Goal: Information Seeking & Learning: Learn about a topic

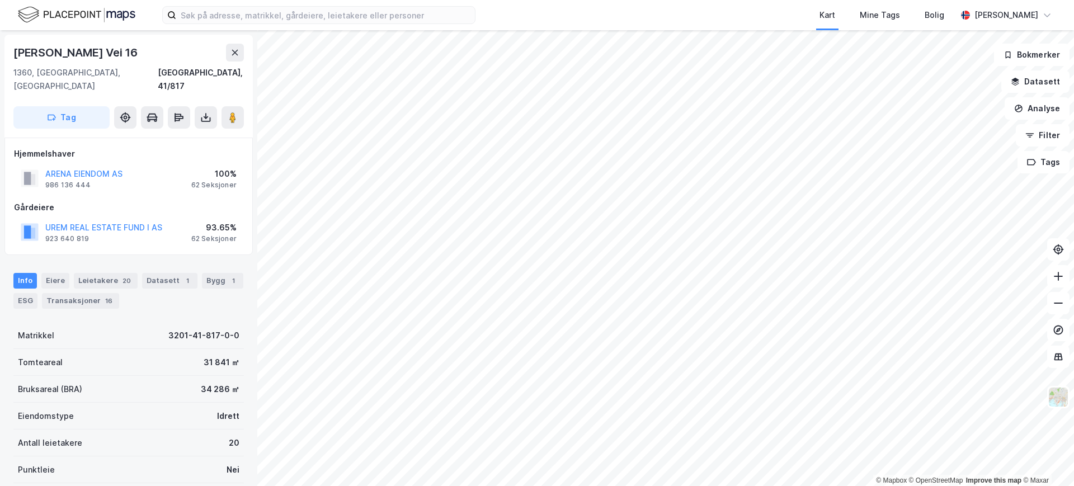
click at [147, 165] on div "ARENA EIENDOM AS 986 136 444 100% 62 Seksjoner" at bounding box center [128, 178] width 229 height 27
drag, startPoint x: 147, startPoint y: 157, endPoint x: 37, endPoint y: 161, distance: 109.7
click at [37, 165] on div "ARENA EIENDOM AS 986 136 444 100% 62 Seksjoner" at bounding box center [128, 178] width 229 height 27
click at [55, 273] on div "Eiere" at bounding box center [55, 281] width 28 height 16
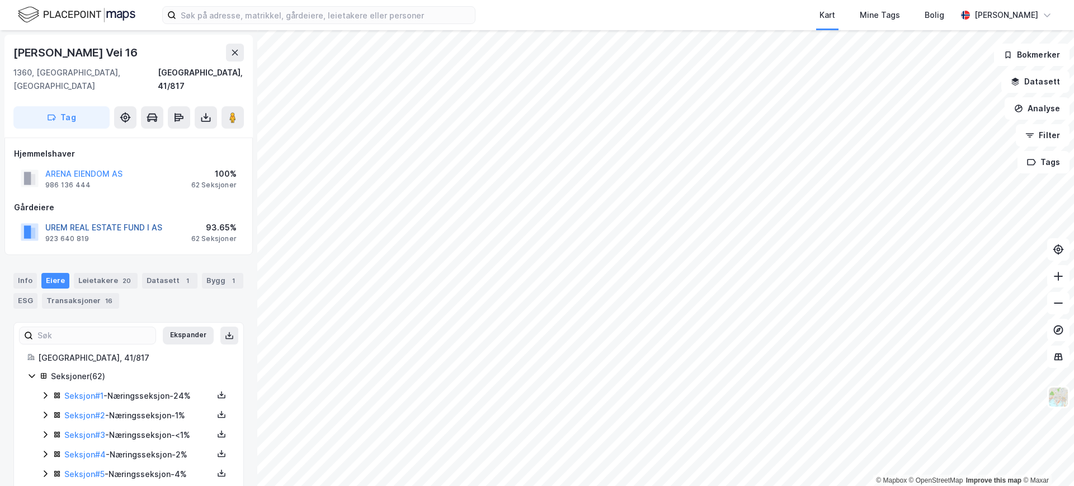
click at [0, 0] on button "UREM REAL ESTATE FUND I AS" at bounding box center [0, 0] width 0 height 0
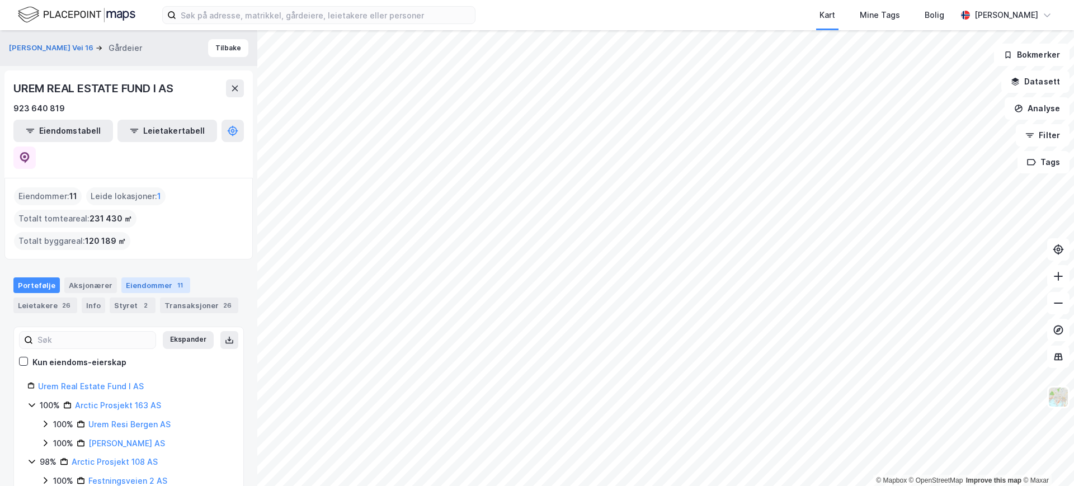
click at [138, 277] on div "Eiendommer 11" at bounding box center [155, 285] width 69 height 16
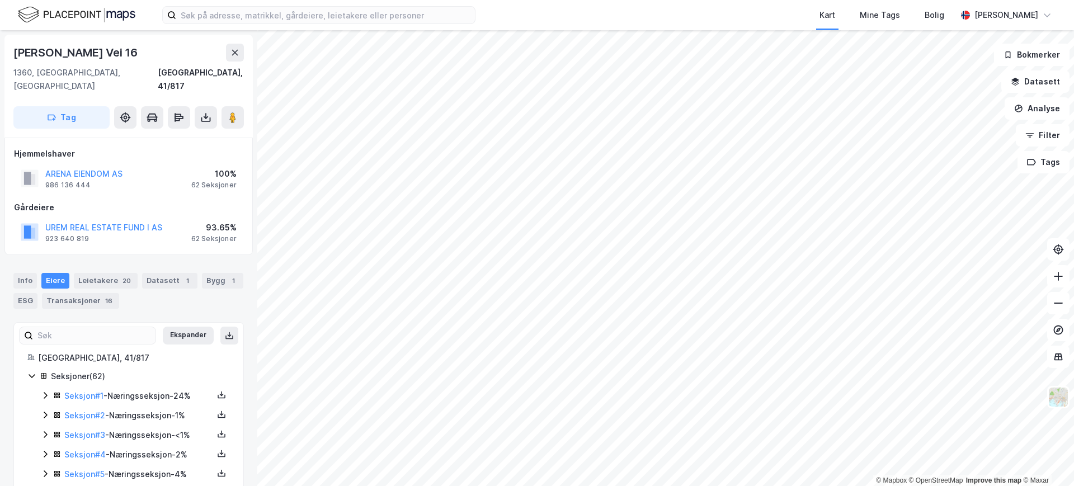
scroll to position [1, 0]
drag, startPoint x: 146, startPoint y: 157, endPoint x: 44, endPoint y: 158, distance: 102.4
click at [44, 164] on div "ARENA EIENDOM AS 986 136 444 100% 62 Seksjoner" at bounding box center [128, 177] width 229 height 27
copy button "ARENA EIENDOM AS"
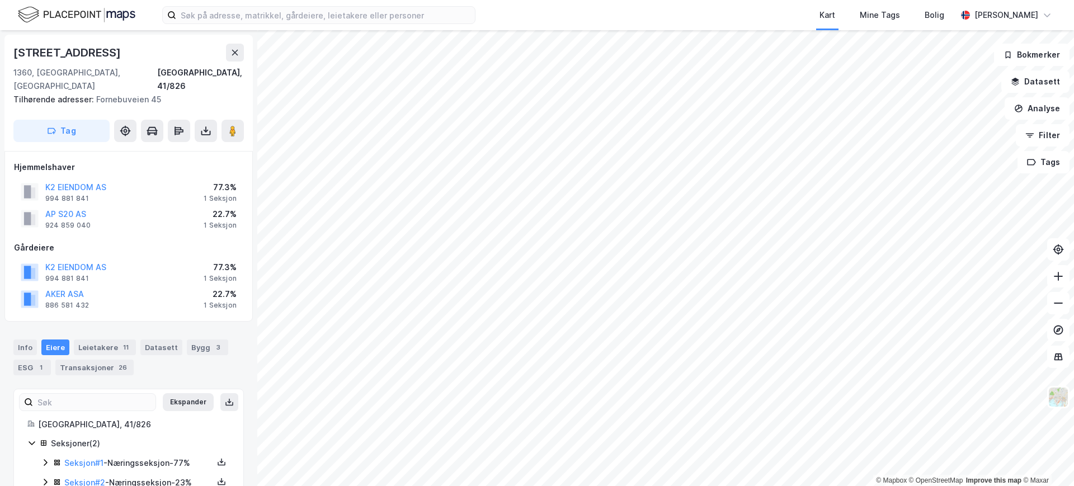
scroll to position [1, 0]
click at [0, 0] on button "K2 EIENDOM AS" at bounding box center [0, 0] width 0 height 0
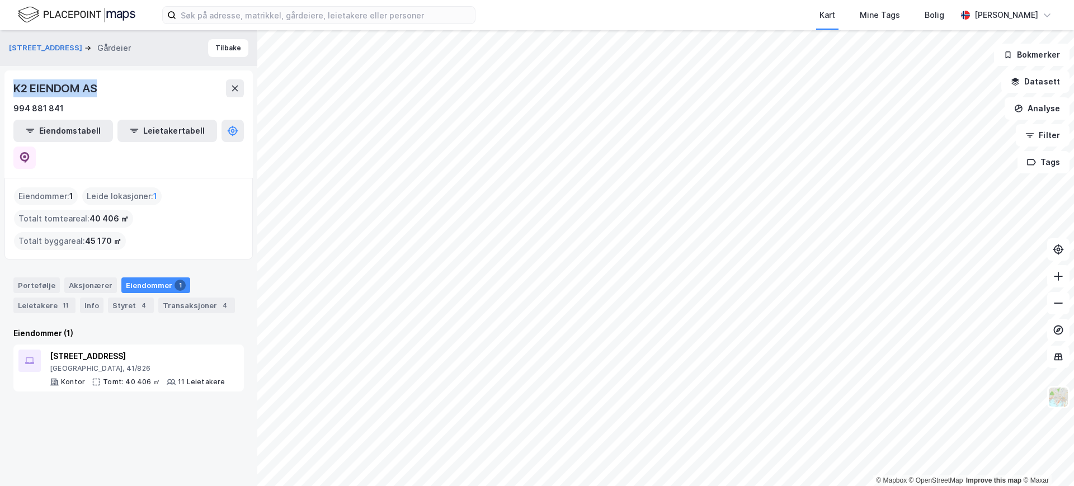
drag, startPoint x: 86, startPoint y: 91, endPoint x: 11, endPoint y: 91, distance: 75.5
click at [11, 91] on div "K2 EIENDOM AS 994 881 841 Eiendomstabell Leietakertabell" at bounding box center [128, 123] width 248 height 107
copy div "K2 EIENDOM AS"
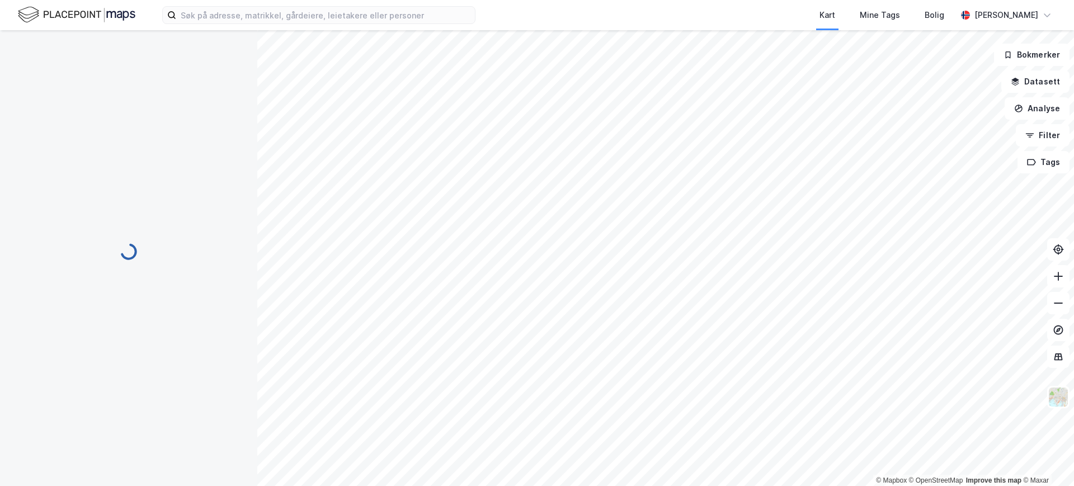
scroll to position [1, 0]
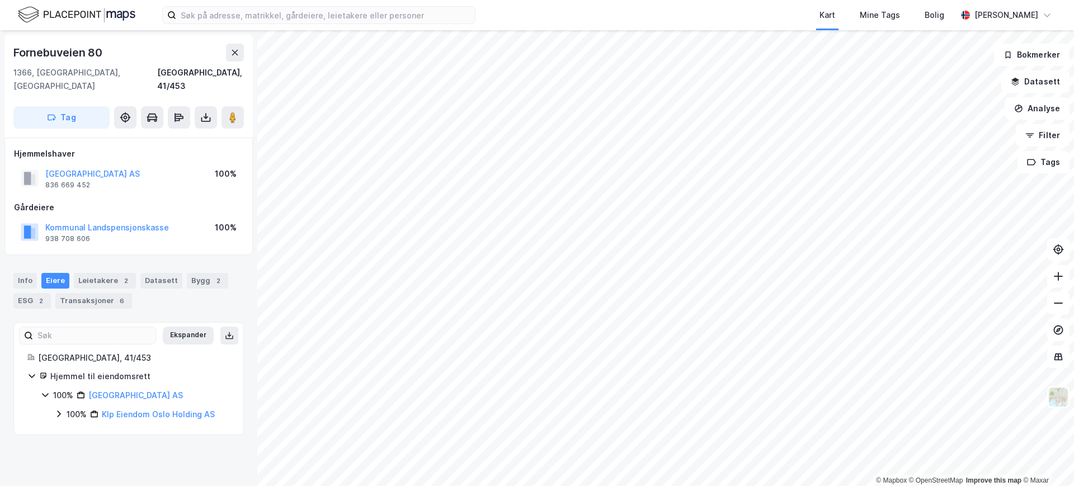
drag, startPoint x: 158, startPoint y: 157, endPoint x: 44, endPoint y: 158, distance: 114.7
click at [44, 165] on div "[GEOGRAPHIC_DATA] AS 836 669 452 100%" at bounding box center [128, 178] width 229 height 27
copy button "[GEOGRAPHIC_DATA] AS"
click at [168, 409] on link "Aker Property Group AS" at bounding box center [148, 414] width 93 height 10
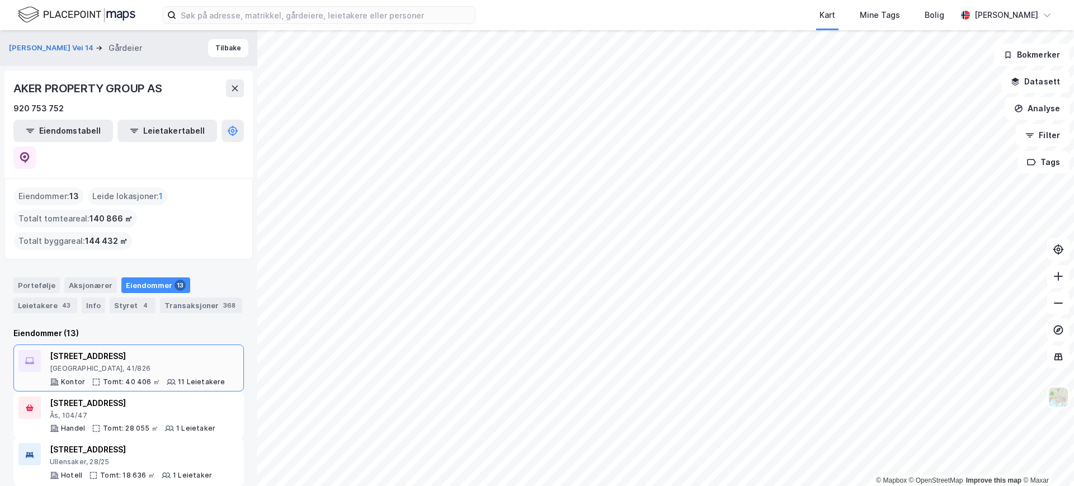
click at [145, 350] on div "[STREET_ADDRESS]" at bounding box center [138, 356] width 176 height 13
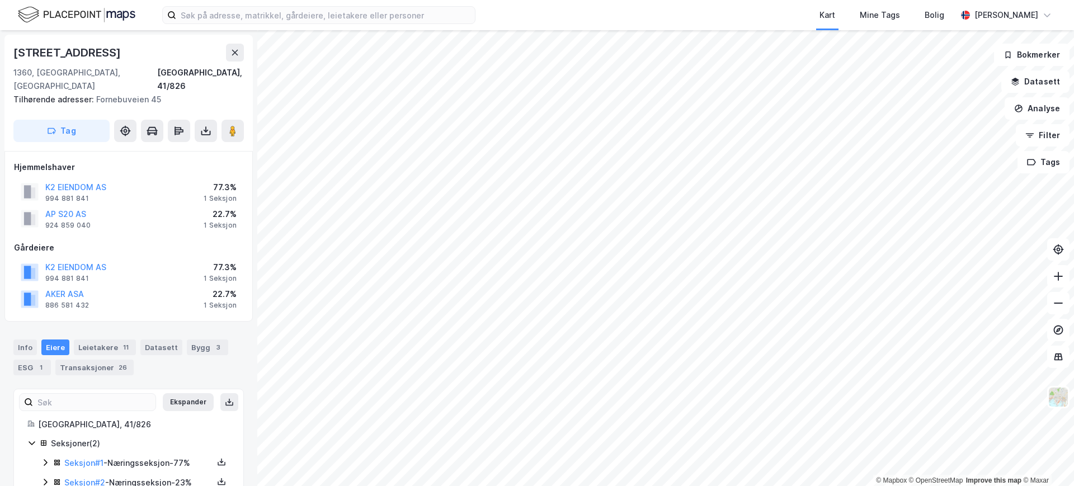
scroll to position [1, 0]
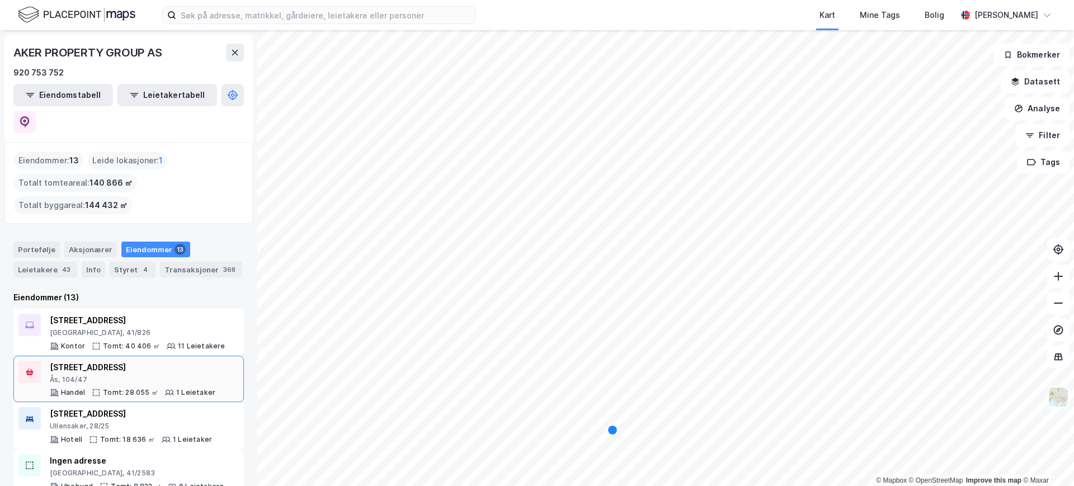
click at [117, 361] on div "[STREET_ADDRESS]" at bounding box center [133, 367] width 166 height 13
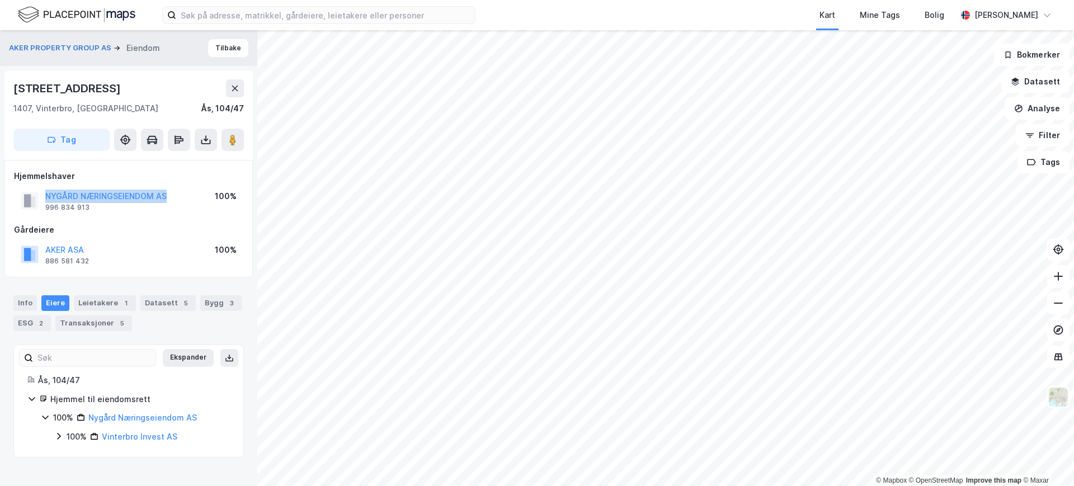
drag, startPoint x: 181, startPoint y: 196, endPoint x: 25, endPoint y: 187, distance: 156.3
click at [25, 187] on div "NYGÅRD NÆRINGSEIENDOM AS 996 834 913 100%" at bounding box center [128, 200] width 229 height 27
copy button "NYGÅRD NÆRINGSEIENDOM AS"
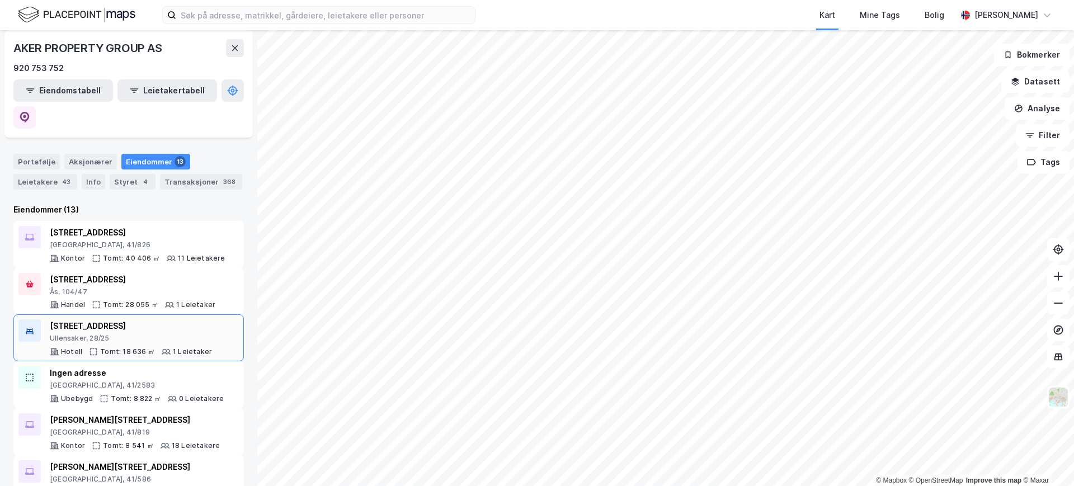
scroll to position [91, 0]
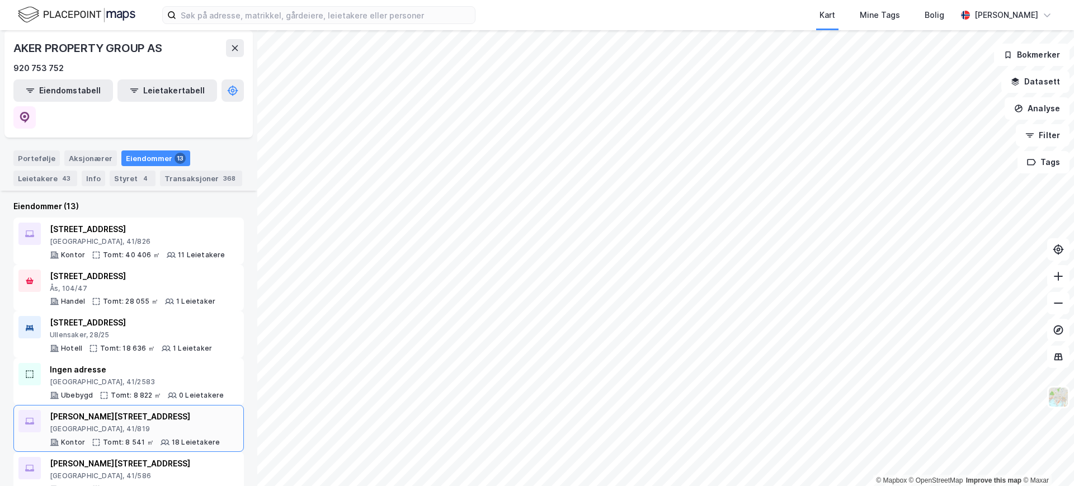
click at [124, 410] on div "[PERSON_NAME][STREET_ADDRESS]" at bounding box center [135, 416] width 170 height 13
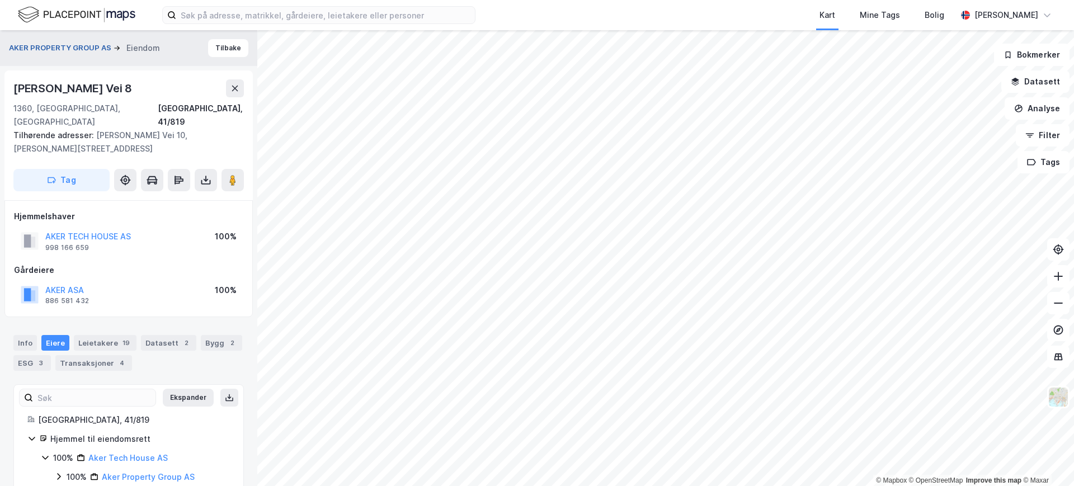
click at [78, 50] on button "AKER PROPERTY GROUP AS" at bounding box center [61, 48] width 105 height 11
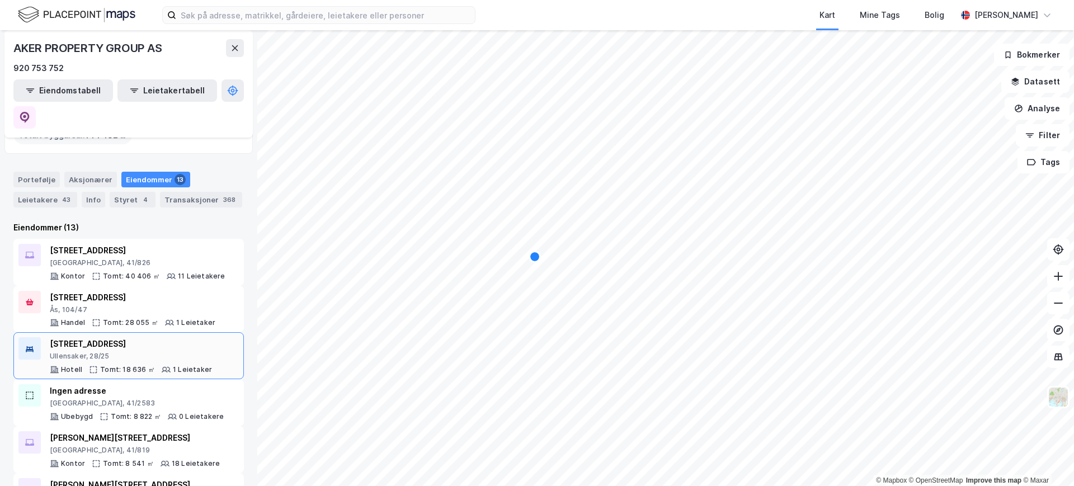
scroll to position [140, 0]
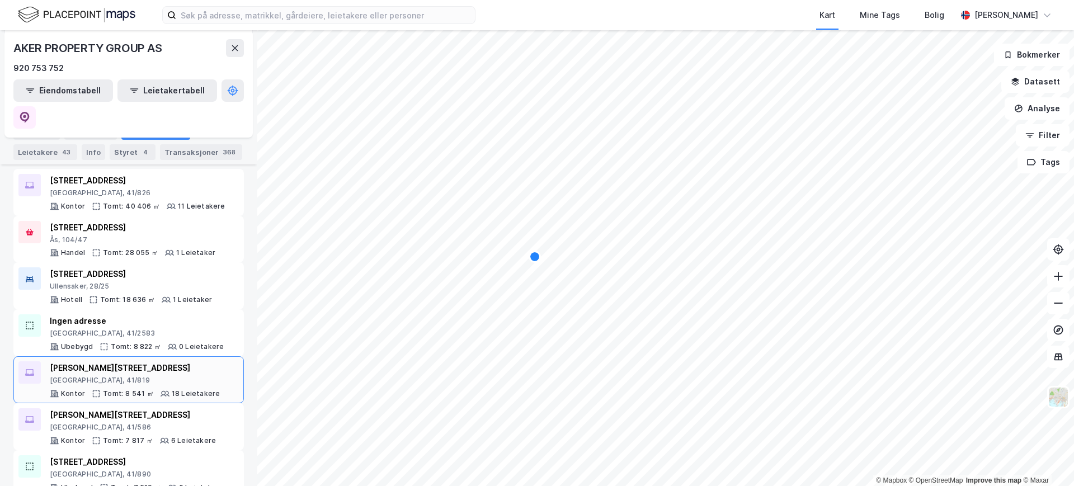
click at [126, 361] on div "[PERSON_NAME][STREET_ADDRESS]" at bounding box center [135, 367] width 170 height 13
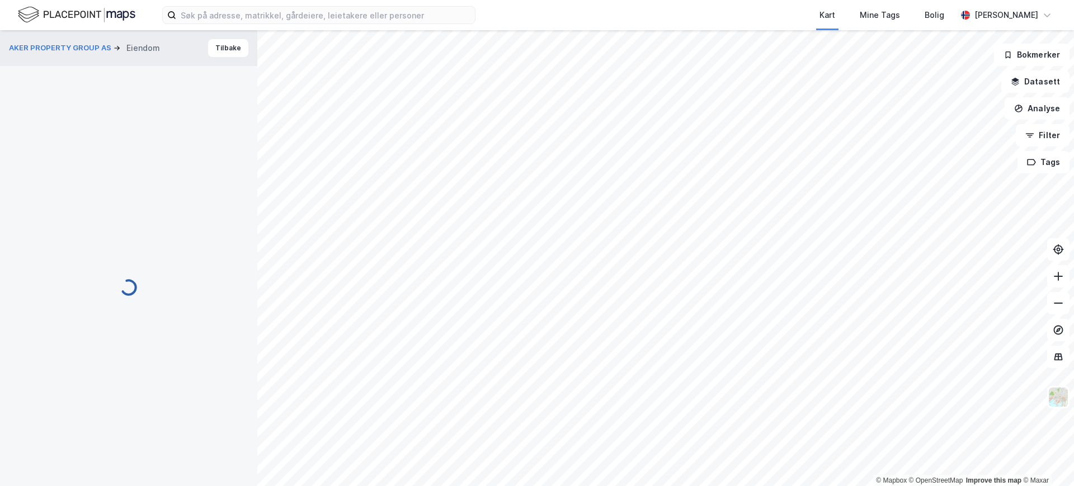
scroll to position [1, 0]
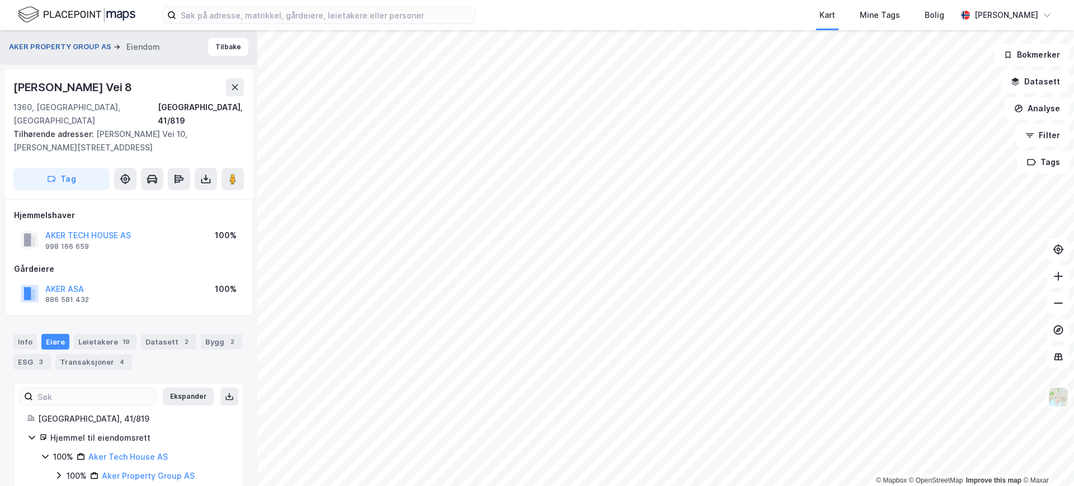
click at [82, 49] on button "AKER PROPERTY GROUP AS" at bounding box center [61, 46] width 105 height 11
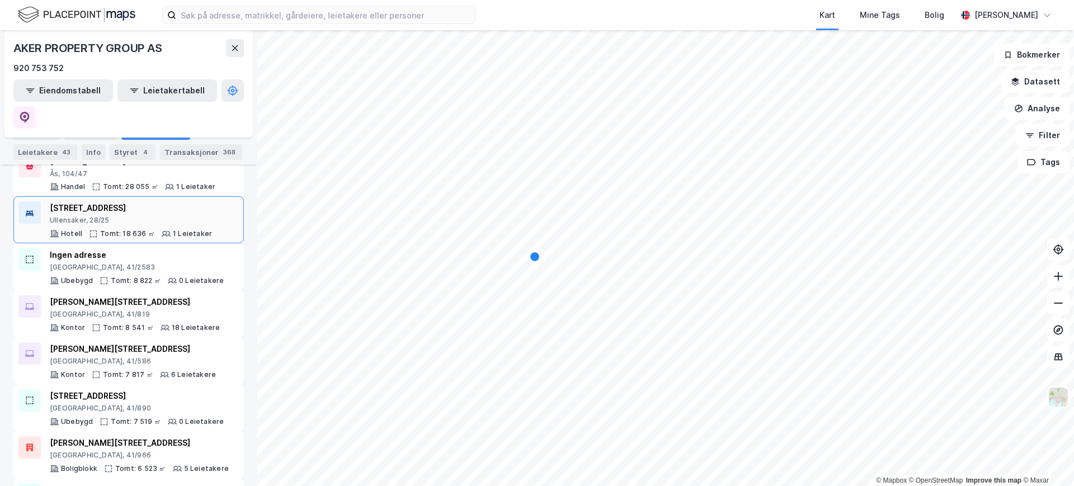
scroll to position [210, 0]
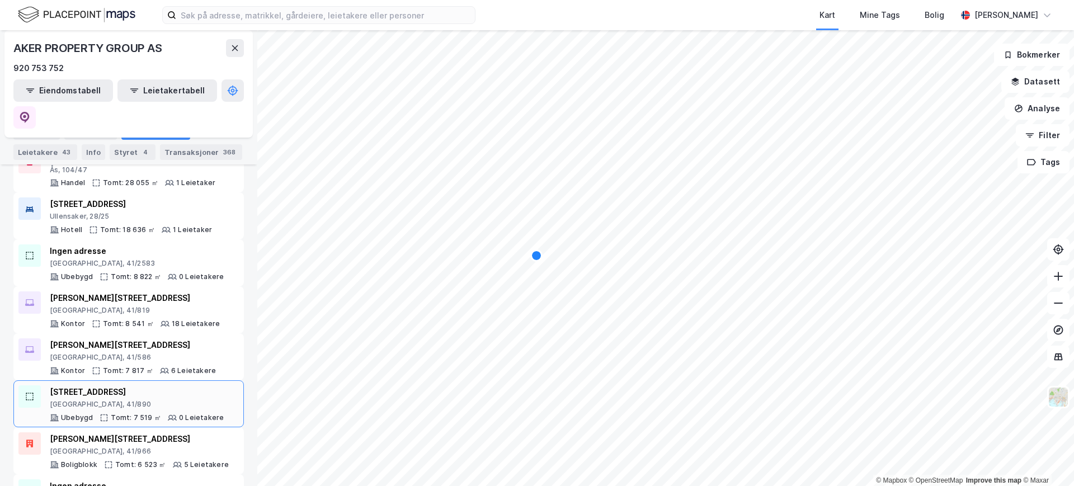
click at [103, 385] on div "[STREET_ADDRESS] Tomt: 7 519 ㎡ 0 Leietakere" at bounding box center [137, 403] width 174 height 37
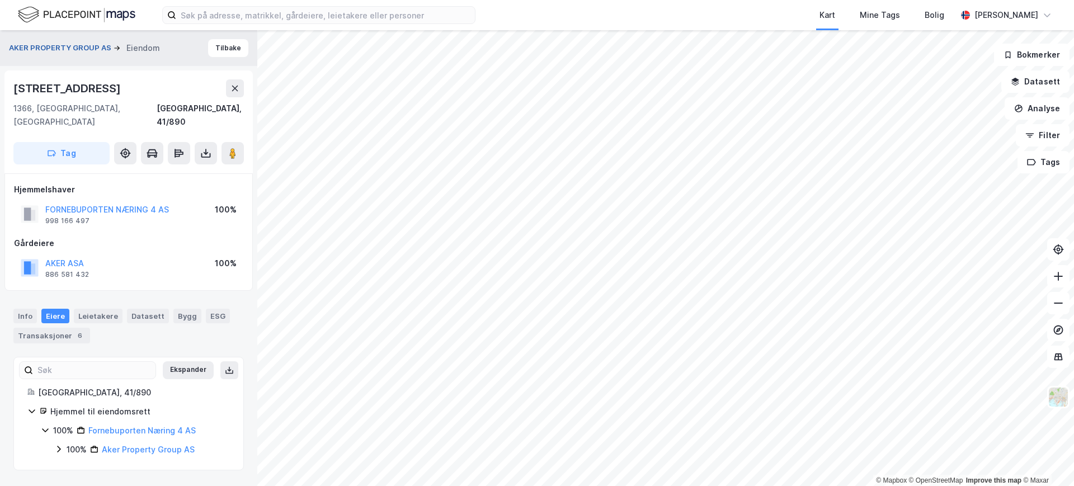
click at [81, 45] on button "AKER PROPERTY GROUP AS" at bounding box center [61, 48] width 105 height 11
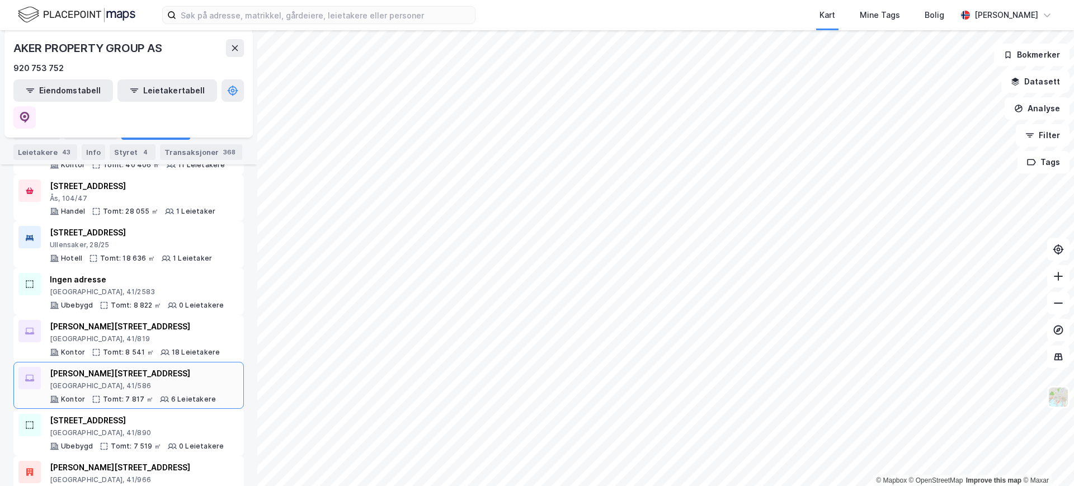
scroll to position [140, 0]
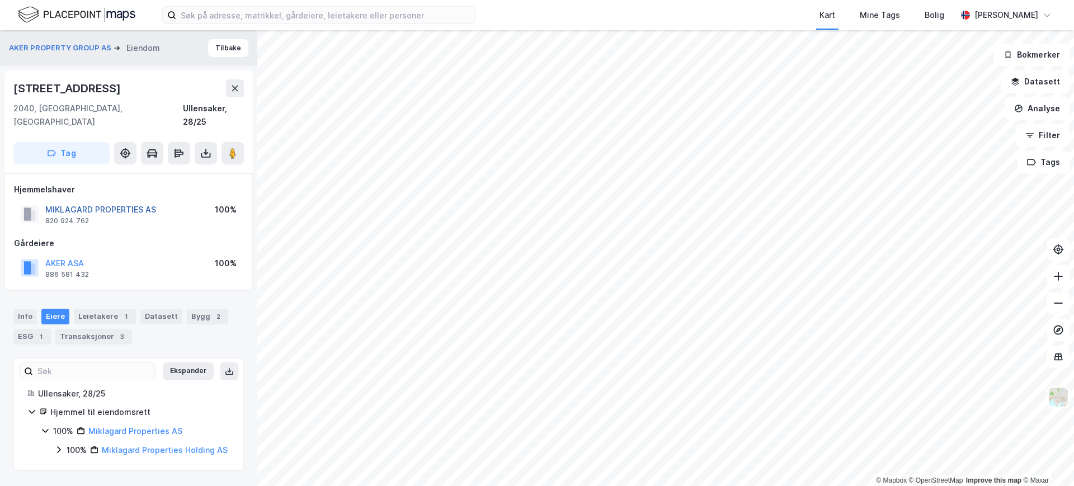
click at [0, 0] on button "MIKLAGARD PROPERTIES AS" at bounding box center [0, 0] width 0 height 0
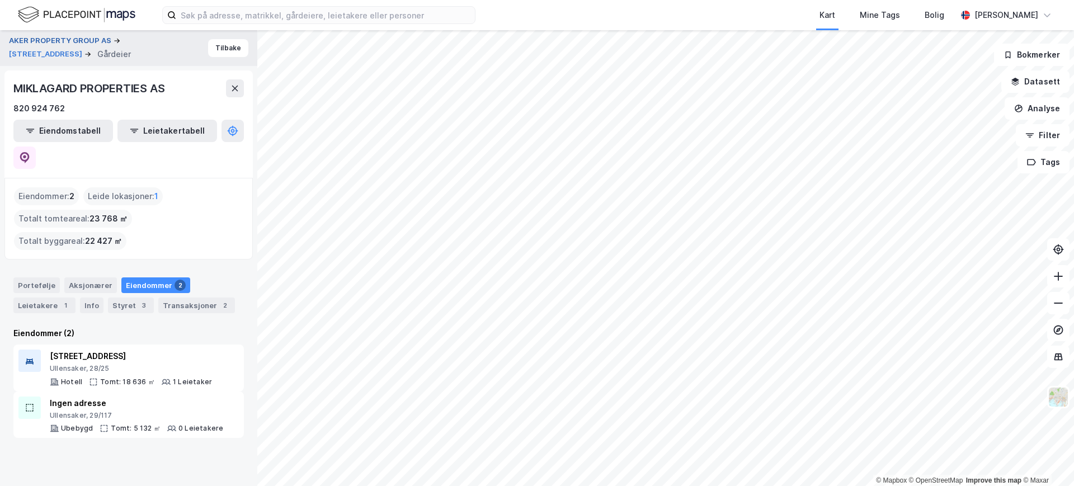
click at [37, 39] on button "AKER PROPERTY GROUP AS" at bounding box center [61, 40] width 105 height 11
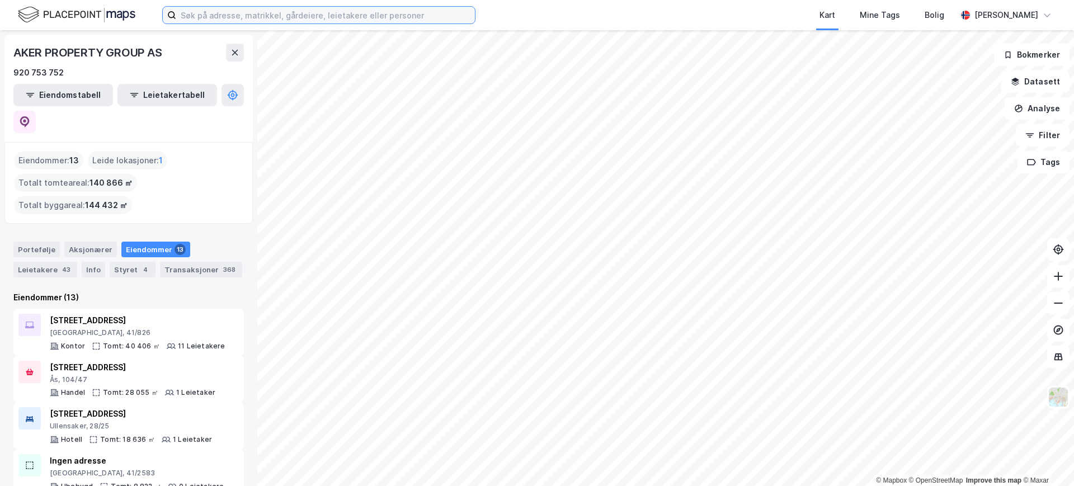
click at [261, 17] on input at bounding box center [325, 15] width 299 height 17
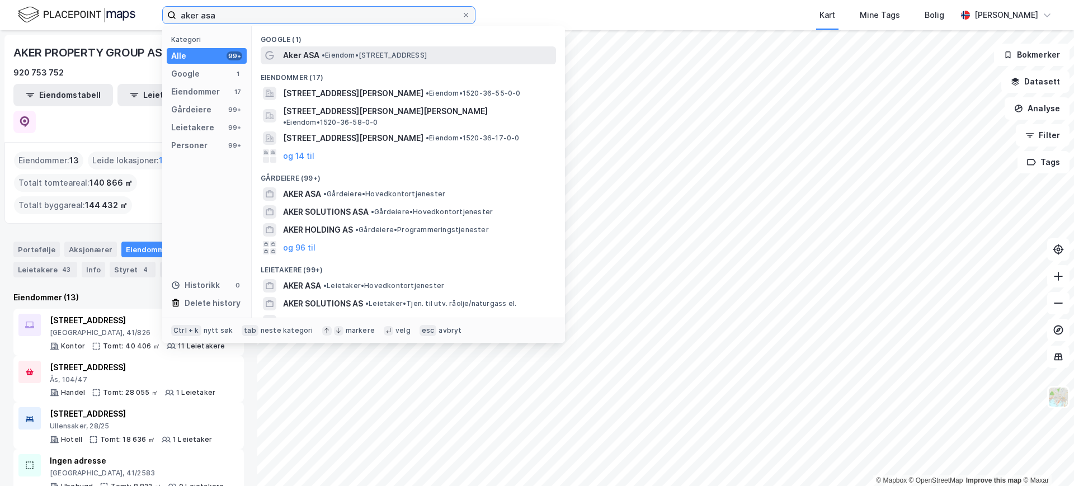
type input "aker asa"
click at [315, 59] on span "Aker ASA" at bounding box center [301, 55] width 36 height 13
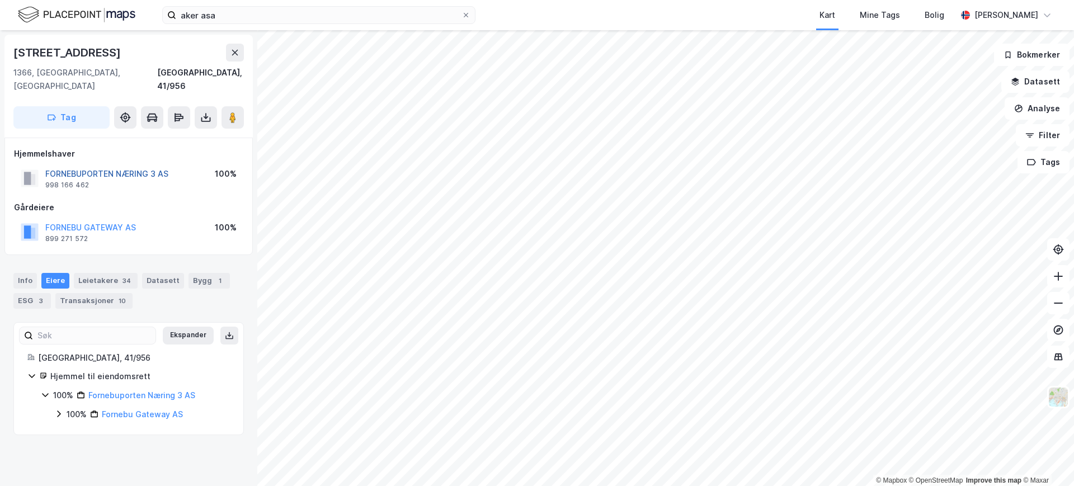
click at [0, 0] on button "FORNEBUPORTEN NÆRING 3 AS" at bounding box center [0, 0] width 0 height 0
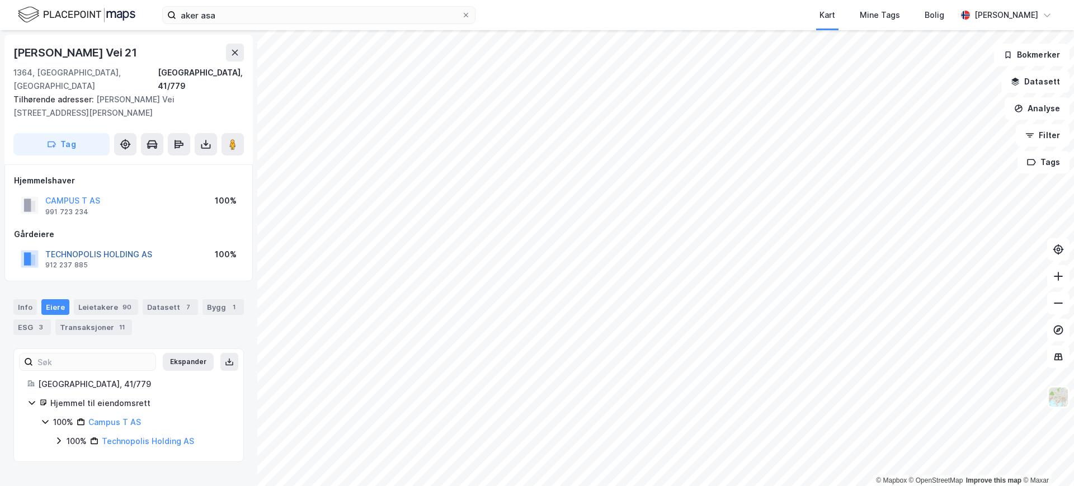
click at [0, 0] on button "TECHNOPOLIS HOLDING AS" at bounding box center [0, 0] width 0 height 0
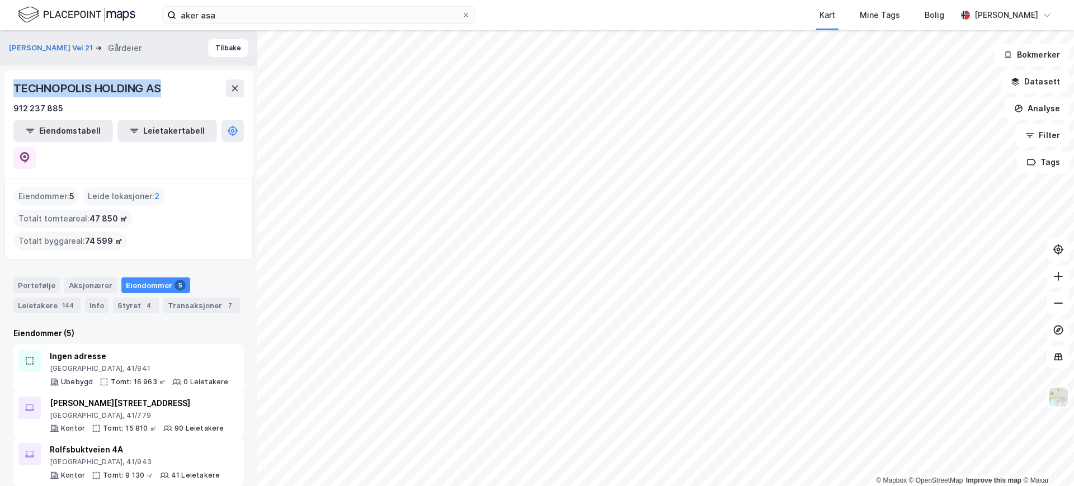
drag, startPoint x: 168, startPoint y: 88, endPoint x: 14, endPoint y: 89, distance: 154.4
click at [14, 89] on div "TECHNOPOLIS HOLDING AS" at bounding box center [128, 88] width 230 height 18
copy div "TECHNOPOLIS HOLDING AS"
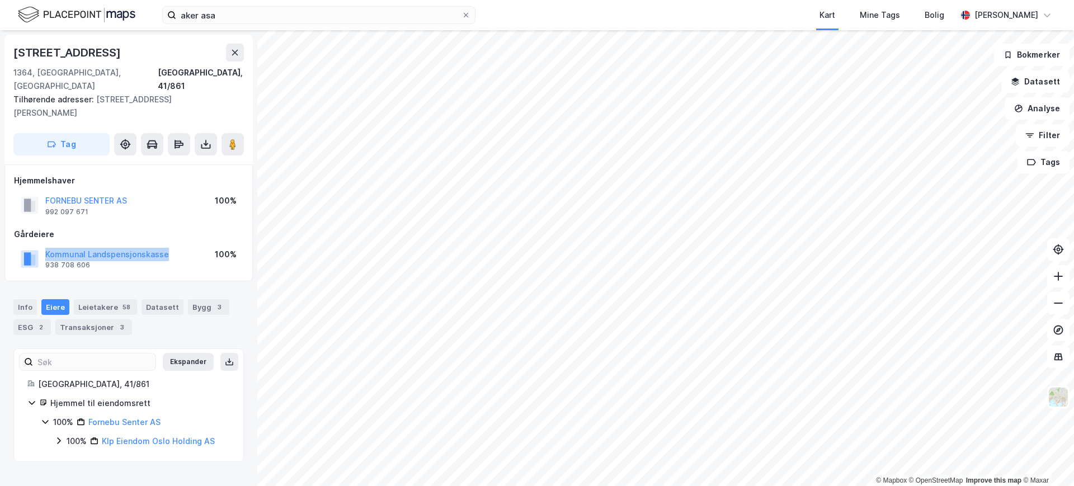
drag, startPoint x: 187, startPoint y: 246, endPoint x: 42, endPoint y: 246, distance: 145.4
click at [42, 246] on div "Kommunal Landspensjonskasse 938 708 606 100%" at bounding box center [128, 259] width 229 height 27
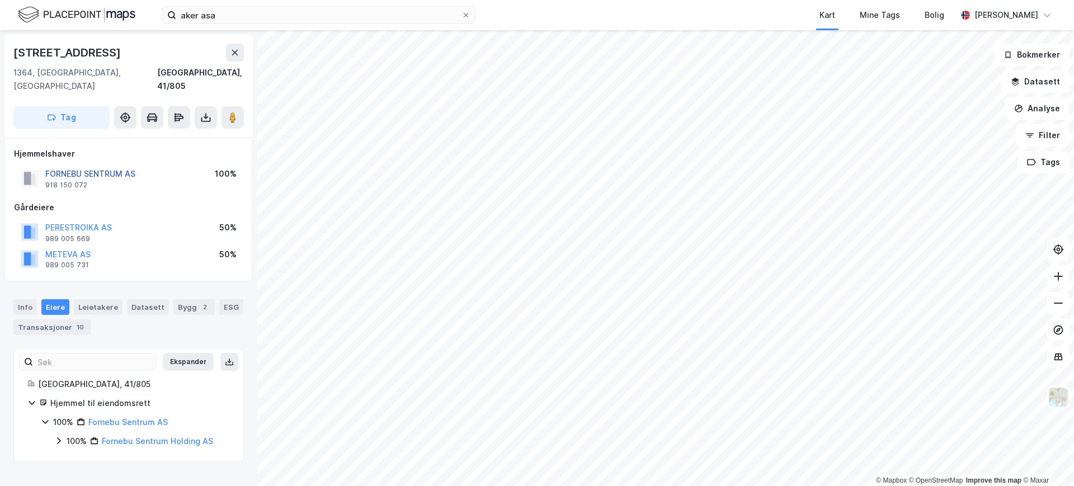
click at [0, 0] on button "FORNEBU SENTRUM AS" at bounding box center [0, 0] width 0 height 0
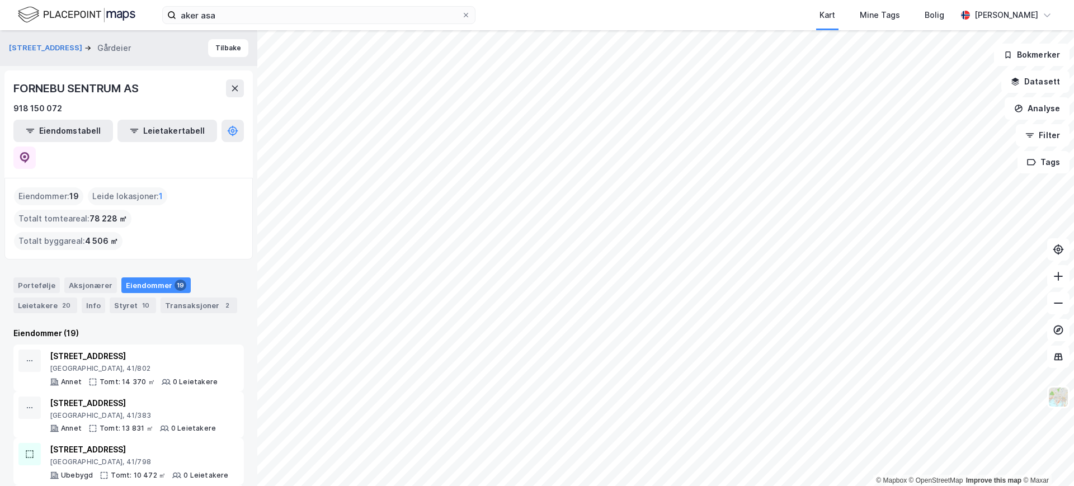
click at [34, 41] on div "[STREET_ADDRESS]" at bounding box center [74, 47] width 131 height 13
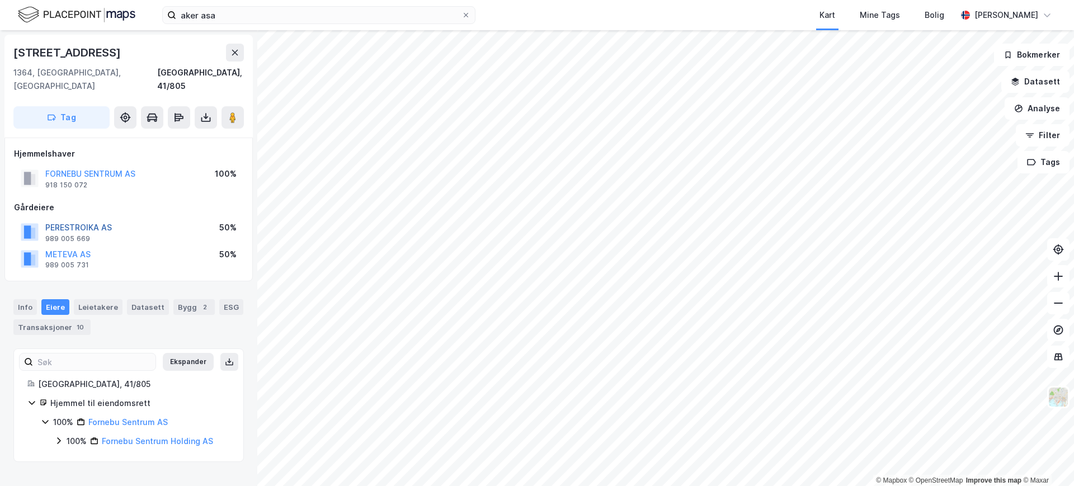
click at [0, 0] on button "PERESTROIKA AS" at bounding box center [0, 0] width 0 height 0
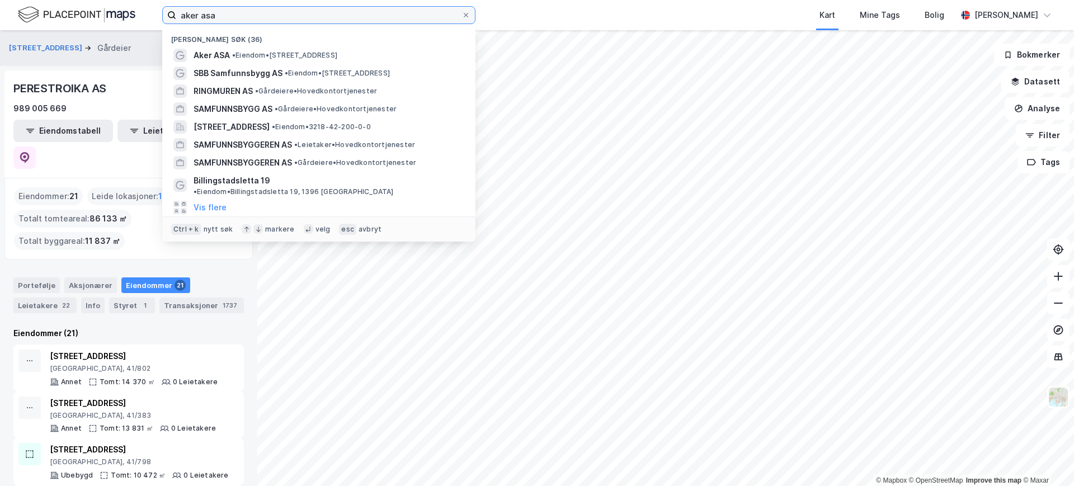
drag, startPoint x: 229, startPoint y: 15, endPoint x: 134, endPoint y: 11, distance: 95.2
click at [134, 11] on div "aker [PERSON_NAME] søk (36) Aker ASA • Eiendom • [STREET_ADDRESS], 1366 Lysaker…" at bounding box center [537, 15] width 1074 height 30
click at [139, 135] on button "Leietakertabell" at bounding box center [167, 131] width 100 height 22
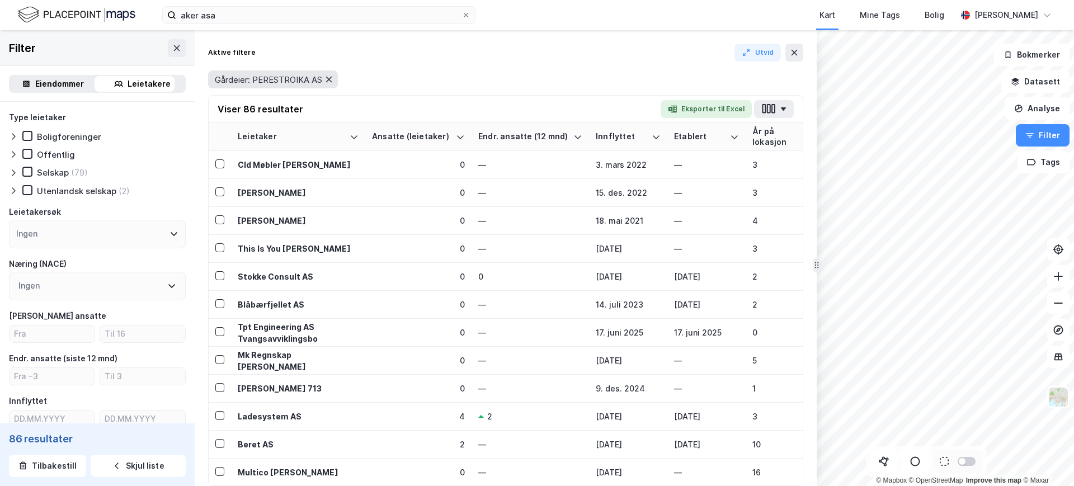
click at [327, 78] on icon at bounding box center [328, 79] width 9 height 9
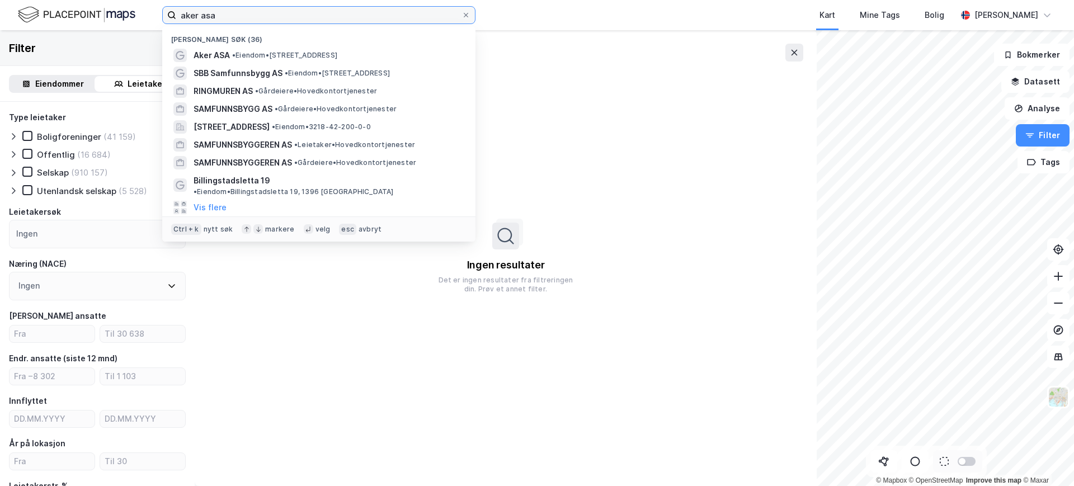
drag, startPoint x: 228, startPoint y: 16, endPoint x: 168, endPoint y: 11, distance: 60.6
click at [168, 11] on label "aker asa" at bounding box center [318, 15] width 313 height 18
click at [90, 219] on div "Leietakersøk Ingen" at bounding box center [97, 226] width 177 height 43
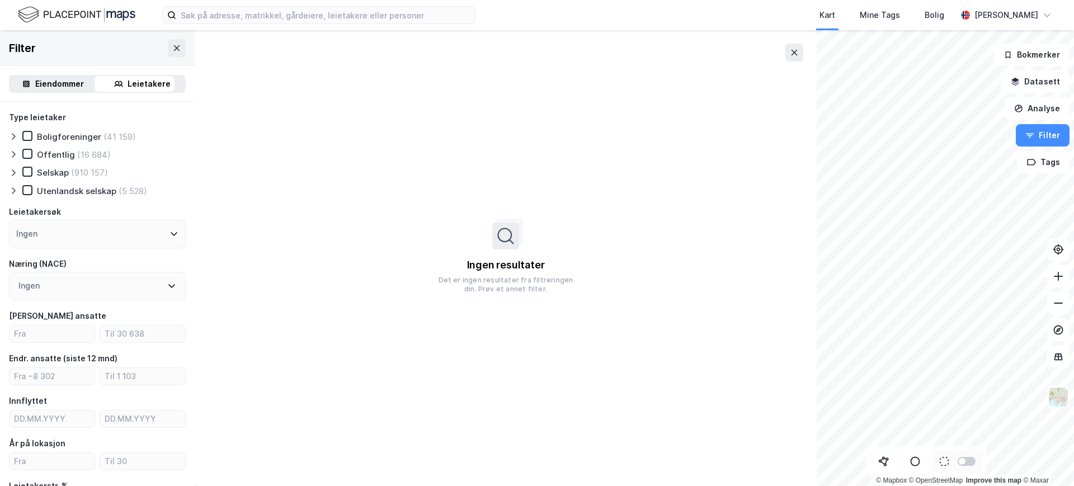
click at [170, 229] on icon at bounding box center [174, 233] width 9 height 9
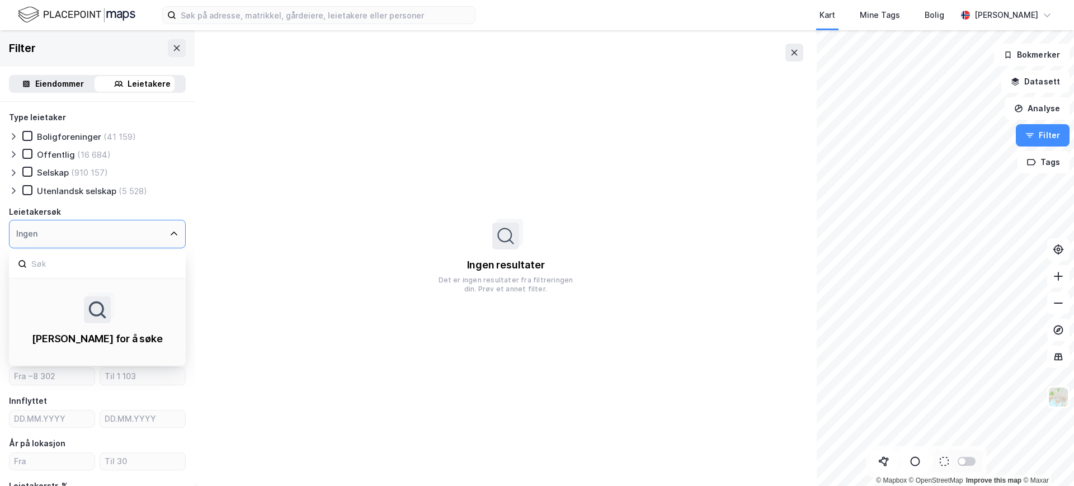
click at [90, 305] on icon at bounding box center [97, 310] width 20 height 20
click at [98, 344] on div "[PERSON_NAME] for å søke" at bounding box center [97, 338] width 130 height 13
drag, startPoint x: 130, startPoint y: 335, endPoint x: 34, endPoint y: 337, distance: 95.7
click at [34, 337] on div "[PERSON_NAME] for å søke" at bounding box center [97, 321] width 159 height 67
click at [333, 291] on div "Ingen resultater Det er ingen resultater fra filtreringen din. Prøv et annet fi…" at bounding box center [506, 258] width 622 height 456
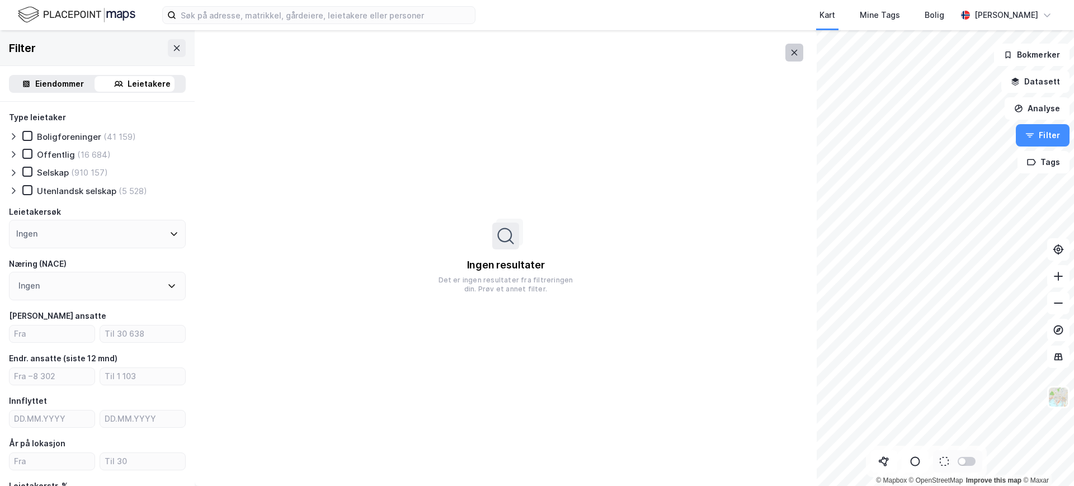
click at [793, 49] on icon at bounding box center [794, 52] width 9 height 9
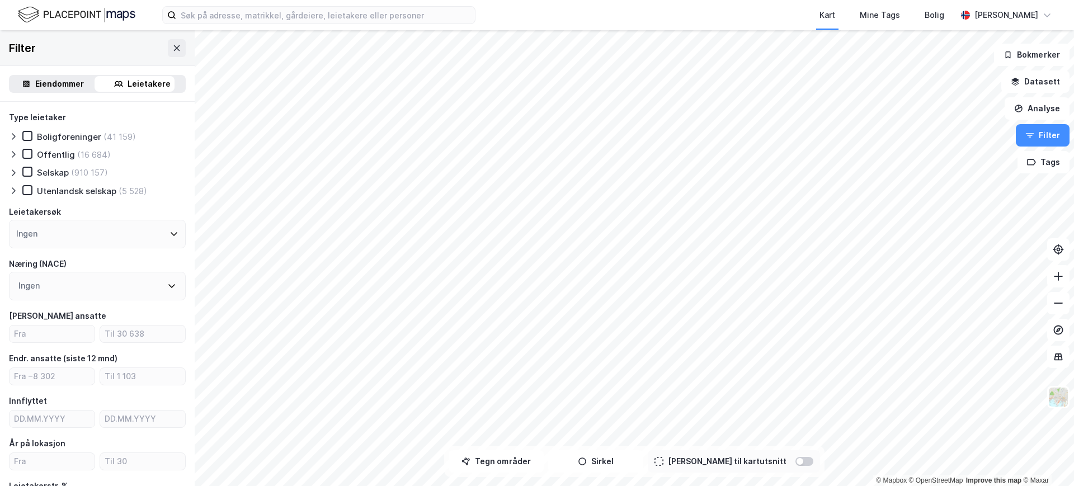
click at [12, 171] on icon at bounding box center [13, 172] width 9 height 9
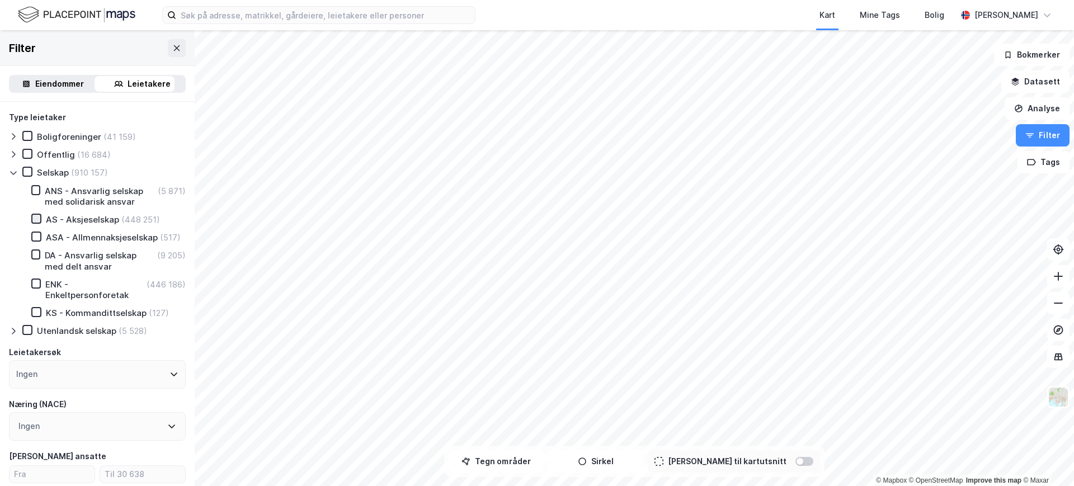
click at [37, 218] on icon at bounding box center [37, 218] width 6 height 4
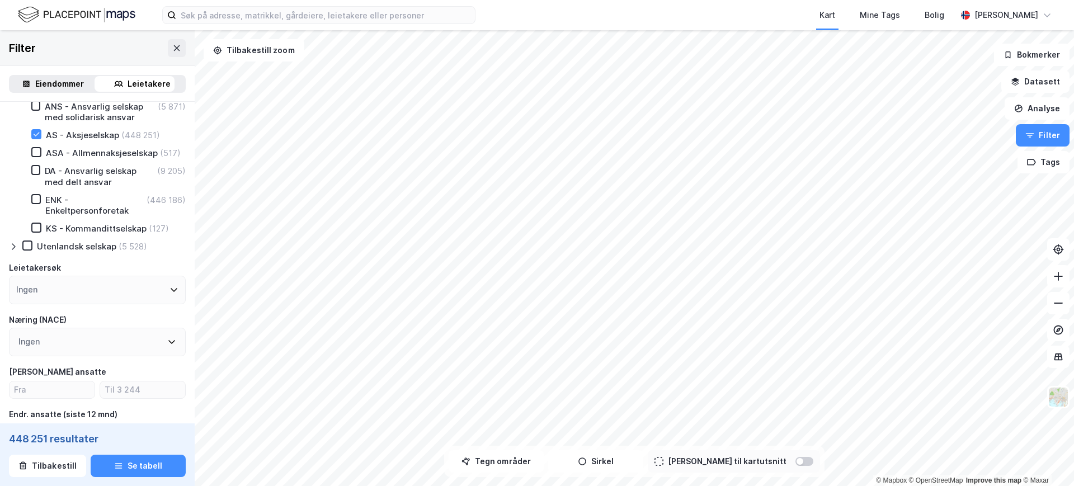
scroll to position [114, 0]
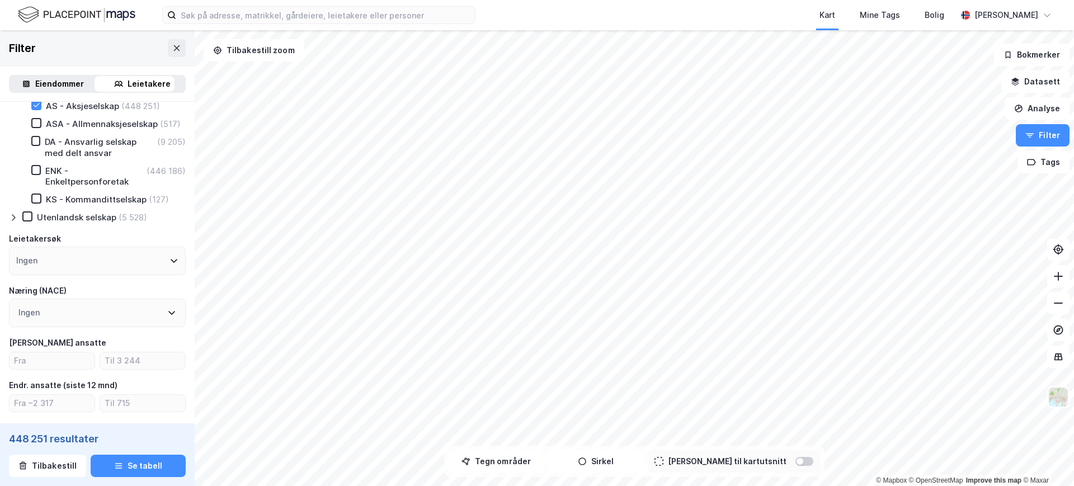
click at [167, 317] on icon at bounding box center [171, 312] width 9 height 9
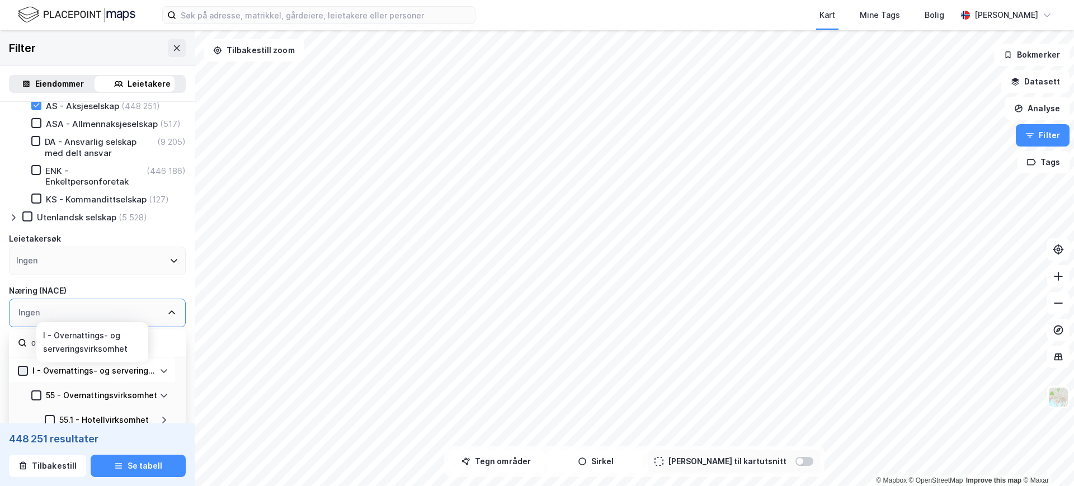
type input "overnatting"
click at [24, 375] on icon at bounding box center [23, 371] width 8 height 8
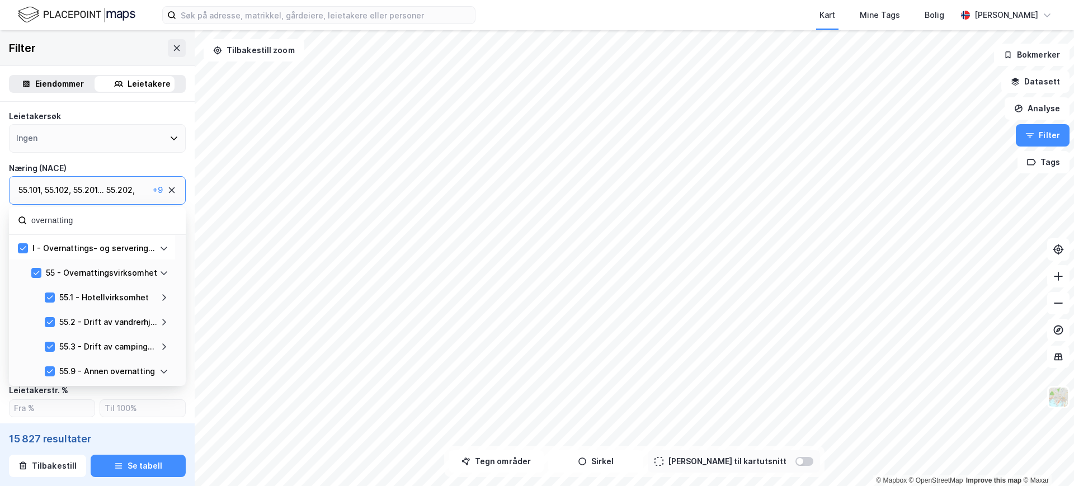
scroll to position [253, 0]
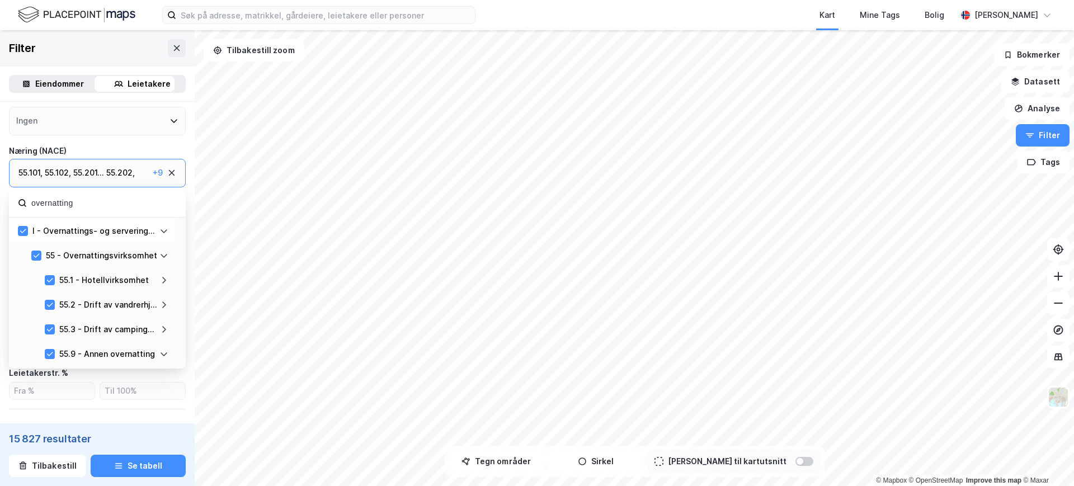
click at [31, 261] on div "55 - Overnattingsvirksomhet" at bounding box center [92, 254] width 166 height 25
click at [51, 281] on icon at bounding box center [50, 280] width 8 height 8
click at [17, 230] on div "I - Overnattings- og serveringsvirksomhet" at bounding box center [92, 230] width 166 height 25
click at [48, 279] on icon at bounding box center [50, 280] width 8 height 8
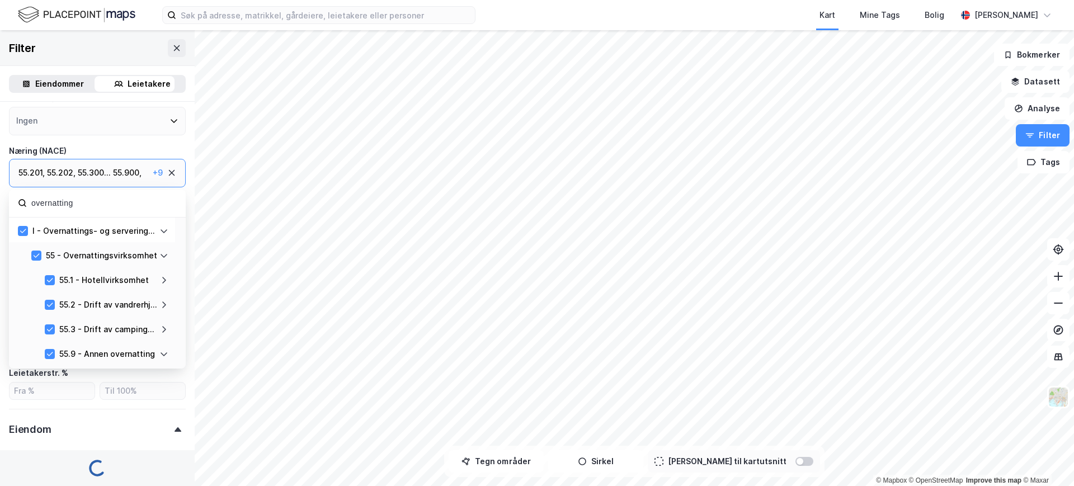
click at [48, 298] on div "55.2 - Drift av vandrerhjem/ferieleil." at bounding box center [107, 304] width 124 height 13
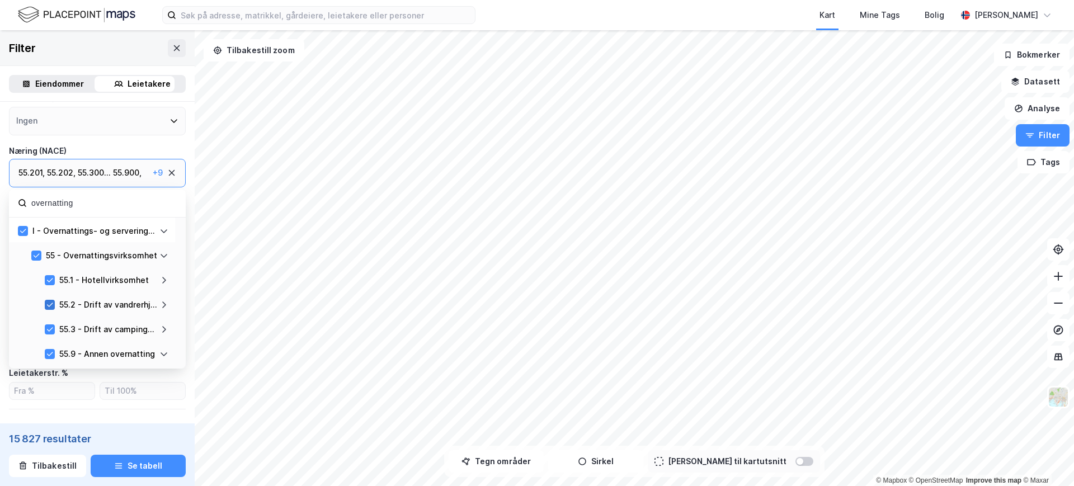
click at [46, 303] on icon at bounding box center [50, 305] width 8 height 8
click at [45, 324] on div at bounding box center [50, 329] width 10 height 10
click at [48, 350] on icon at bounding box center [50, 354] width 8 height 8
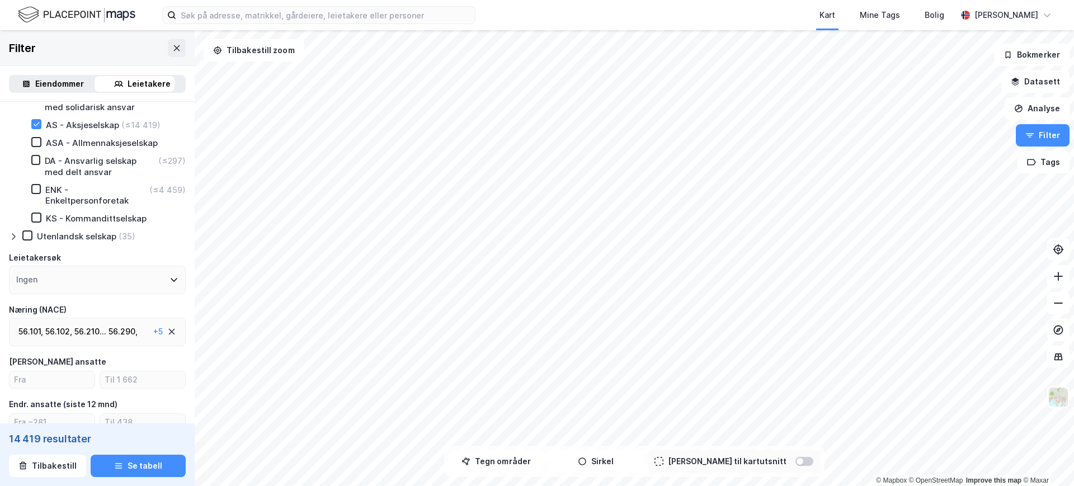
scroll to position [94, 0]
click at [95, 328] on div "56.210 ..." at bounding box center [90, 332] width 32 height 13
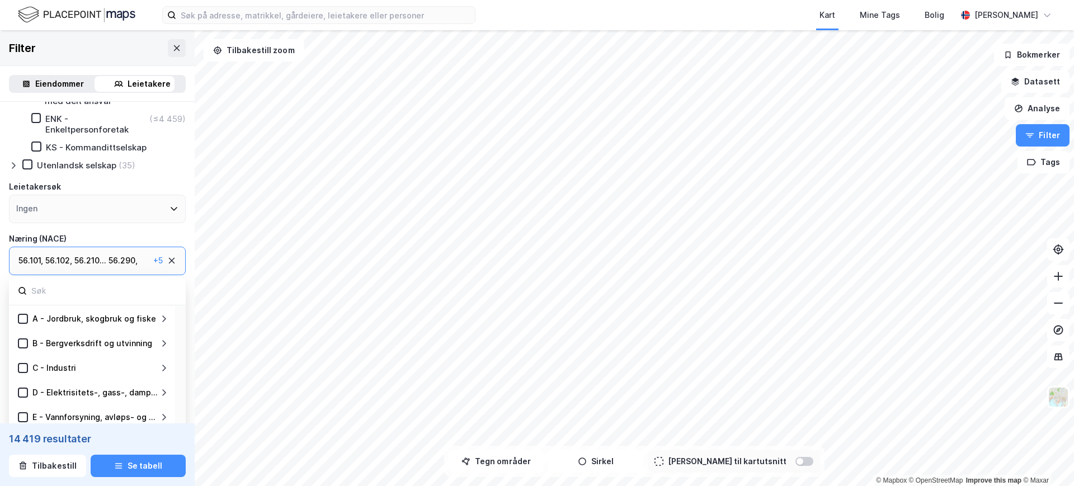
scroll to position [164, 0]
click at [153, 260] on div "+ 5" at bounding box center [158, 262] width 10 height 13
click at [153, 261] on div "+ 5" at bounding box center [158, 262] width 10 height 13
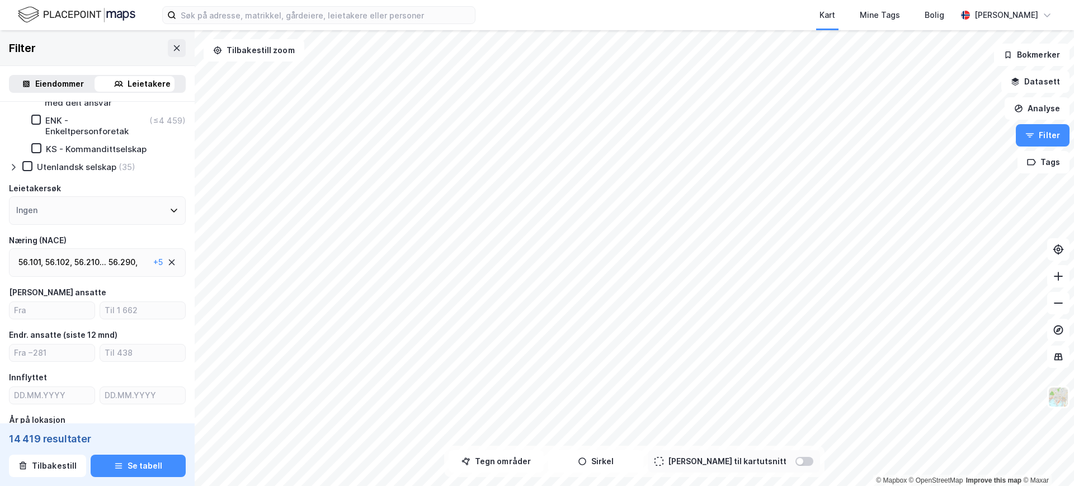
click at [79, 265] on div "56.210 ..." at bounding box center [90, 262] width 32 height 13
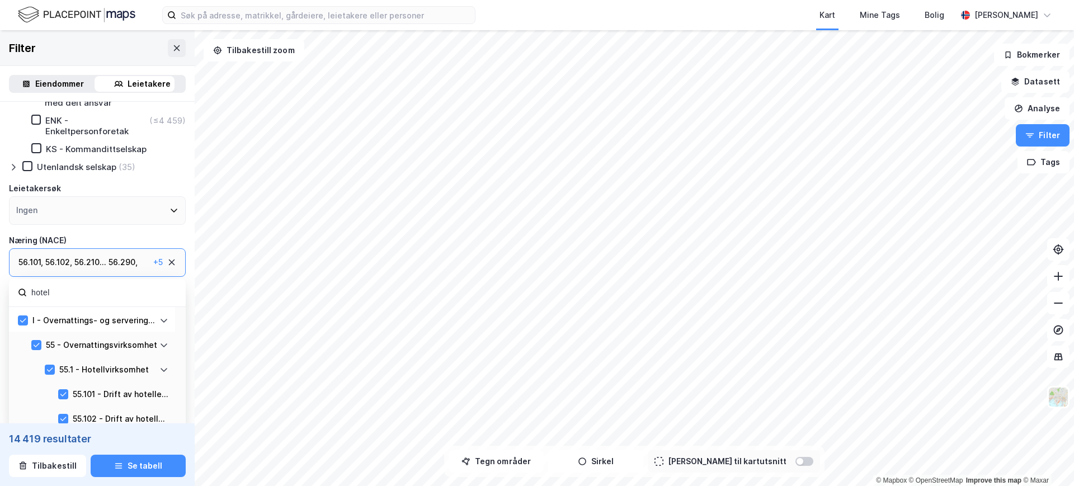
type input "hotell"
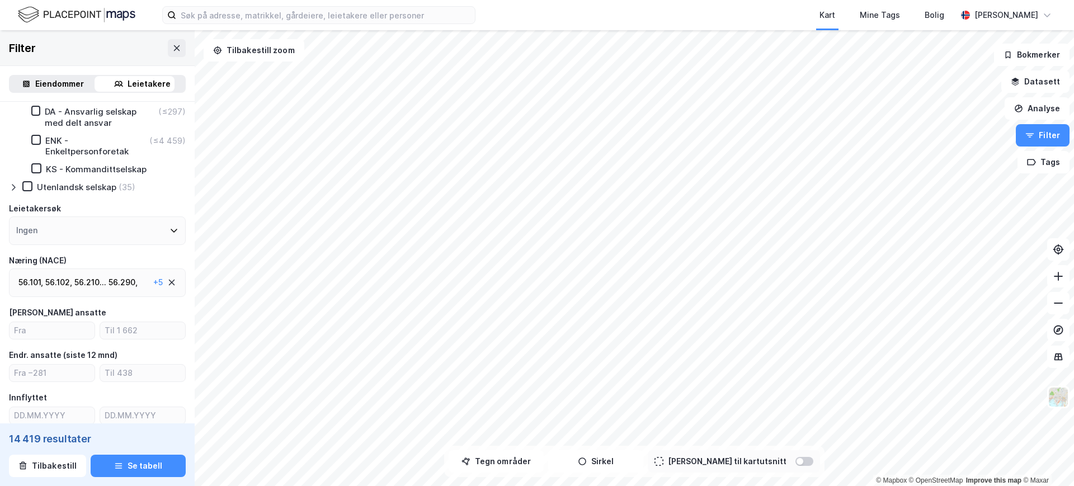
scroll to position [185, 0]
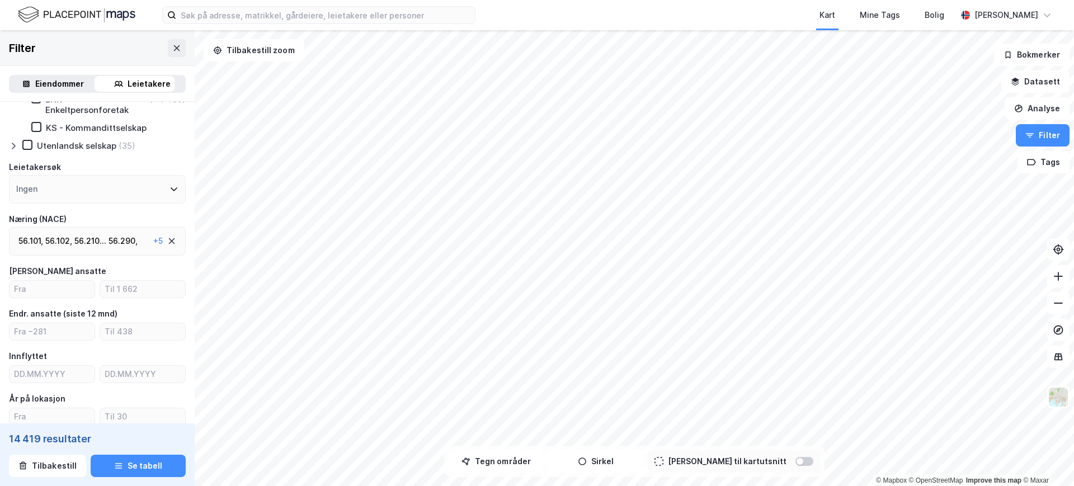
click at [153, 239] on div "+ 5" at bounding box center [158, 240] width 10 height 13
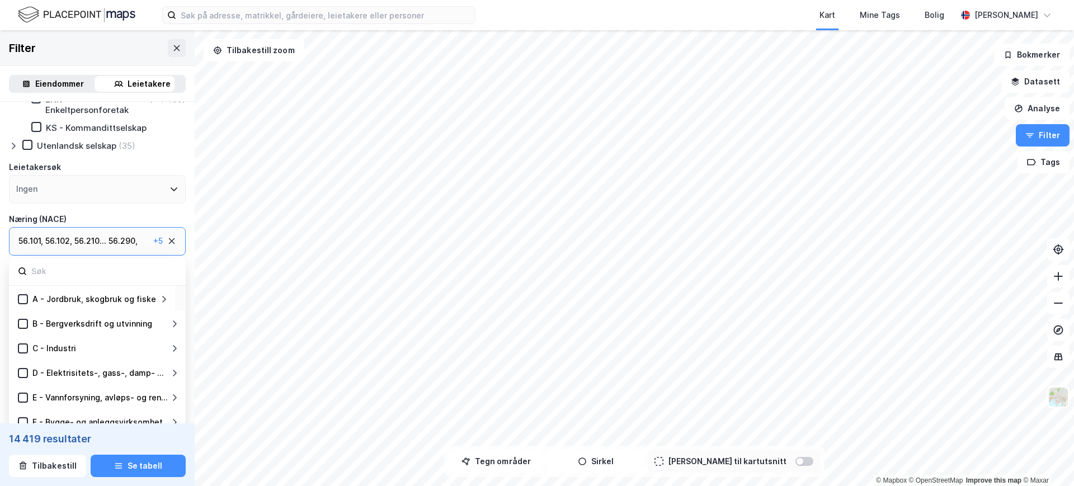
click at [96, 239] on div "56.210 ..." at bounding box center [90, 240] width 32 height 13
drag, startPoint x: 73, startPoint y: 239, endPoint x: 0, endPoint y: 228, distance: 73.6
click at [0, 228] on div "Type leietaker Boligforeninger Offentlig (103) Selskap (19 426) ANS - Ansvarlig…" at bounding box center [97, 350] width 195 height 867
click at [166, 239] on div "56.101 , 56.102 , 56.210 ... 56.290 , 56.301 , 56.309 , 55.101 , 55.102 + 5" at bounding box center [97, 241] width 177 height 29
click at [167, 242] on icon at bounding box center [171, 241] width 9 height 9
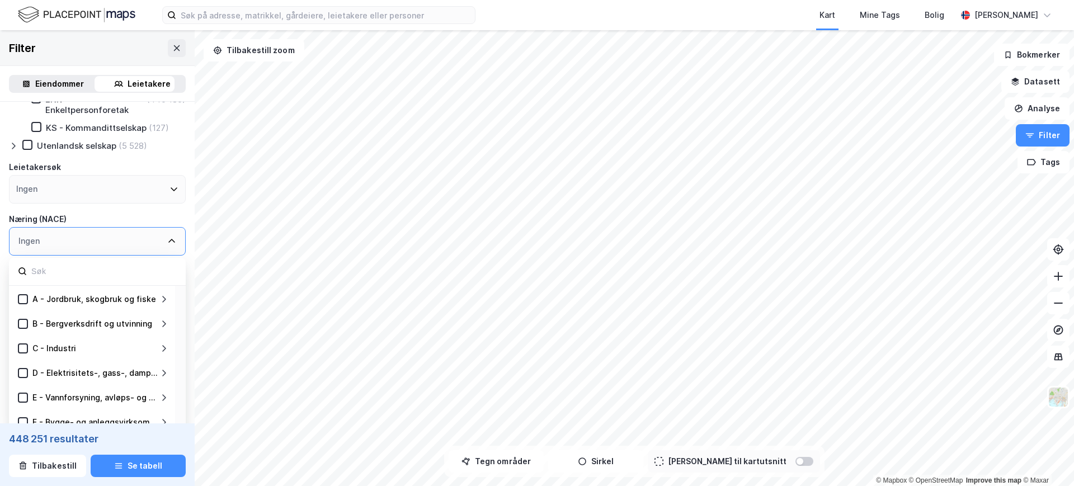
click at [102, 239] on div "Ingen" at bounding box center [97, 241] width 177 height 29
click at [89, 278] on input at bounding box center [103, 271] width 147 height 15
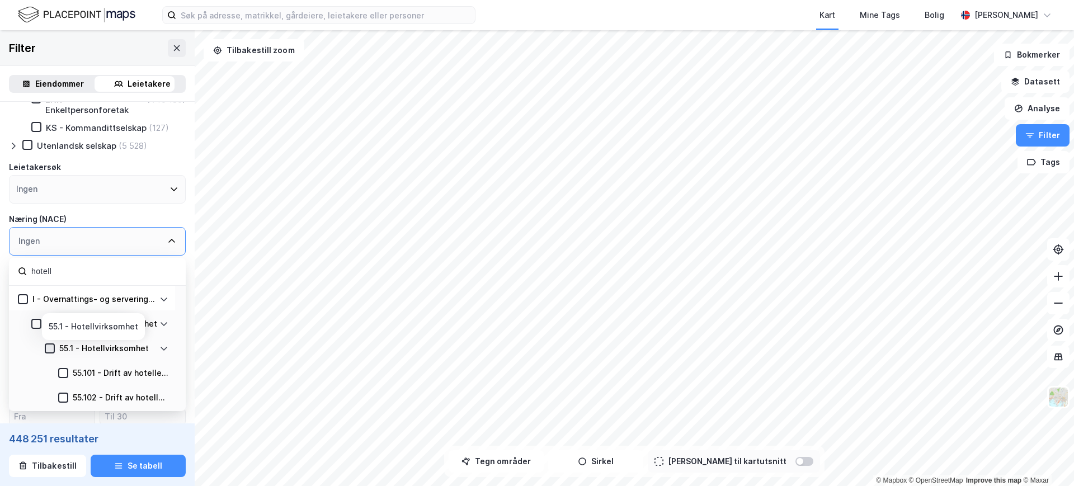
type input "hotell"
click at [51, 350] on icon at bounding box center [50, 348] width 6 height 4
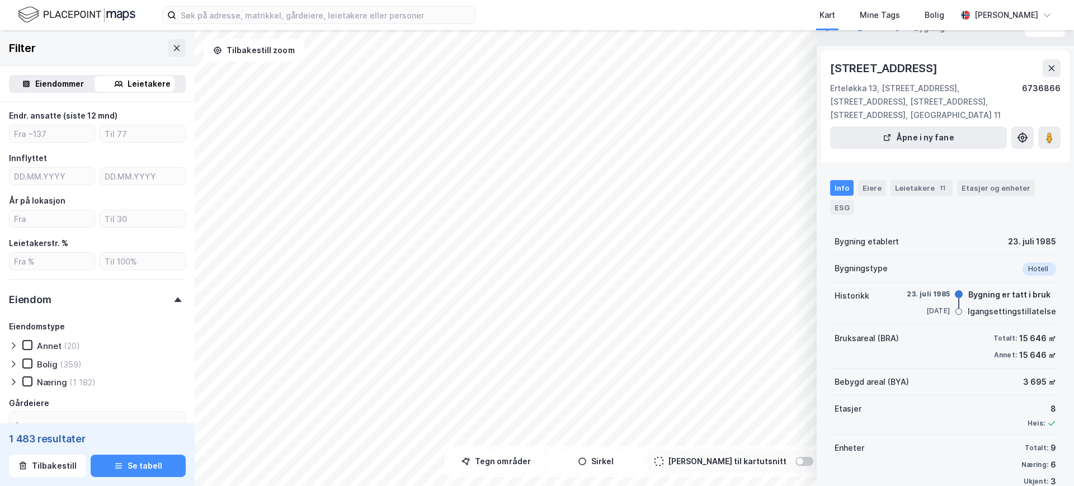
scroll to position [29, 0]
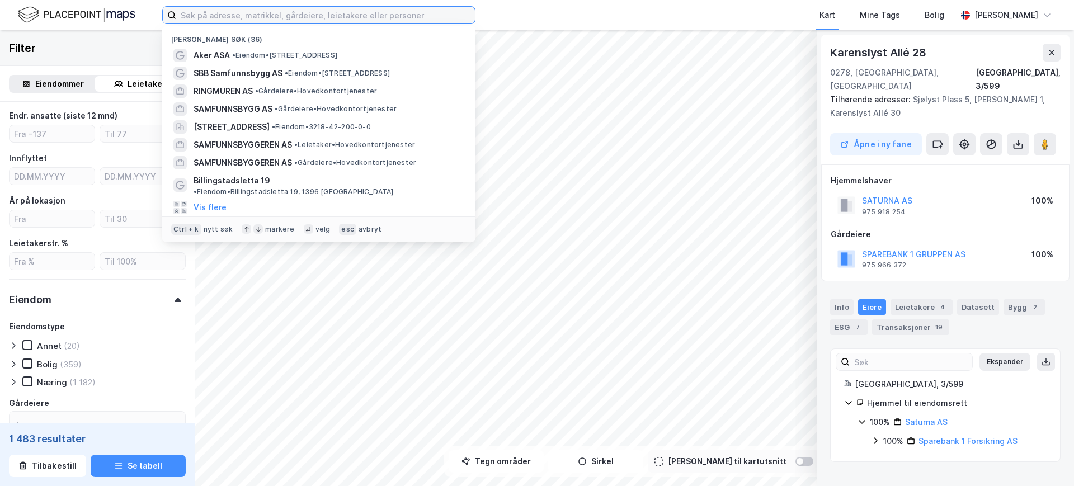
click at [232, 20] on input at bounding box center [325, 15] width 299 height 17
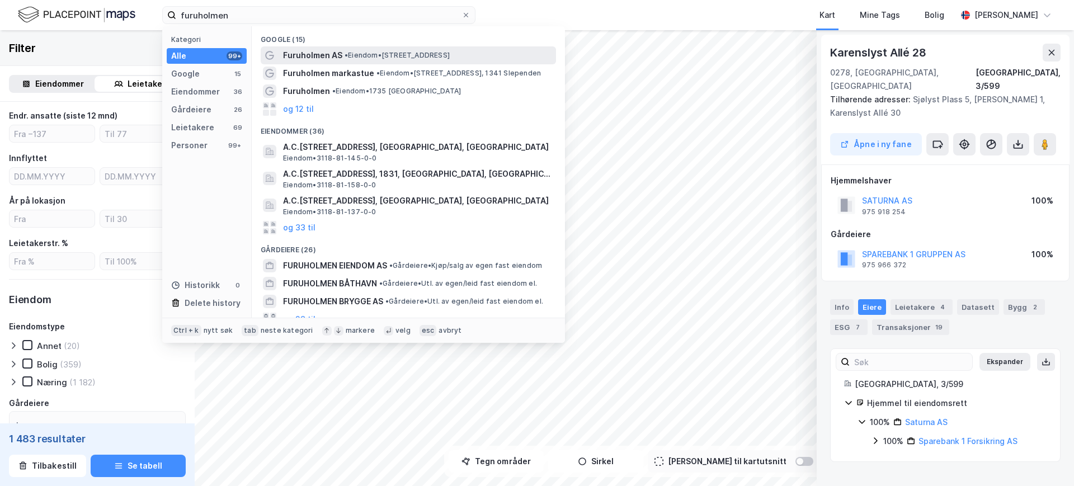
click at [331, 53] on span "Furuholmen AS" at bounding box center [312, 55] width 59 height 13
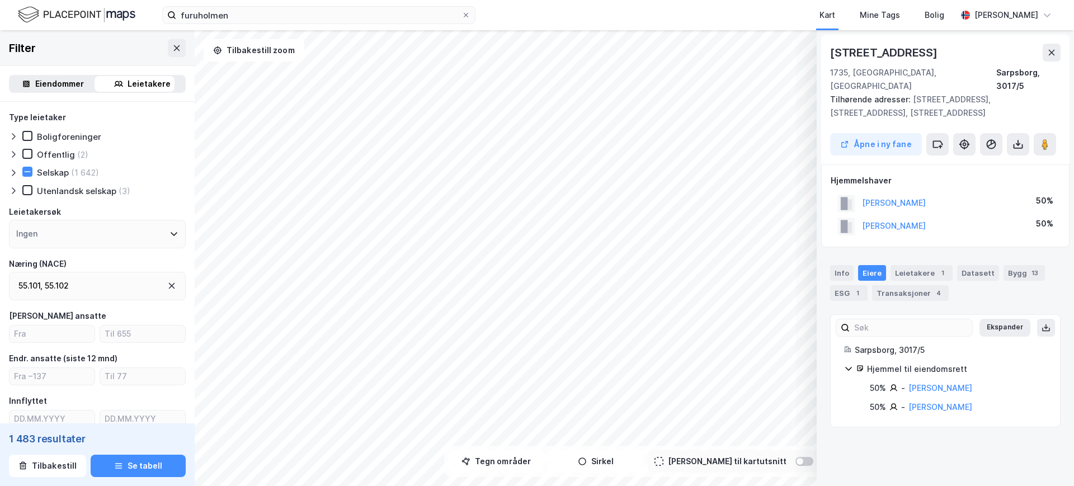
click at [55, 81] on div "Eiendommer" at bounding box center [59, 83] width 49 height 13
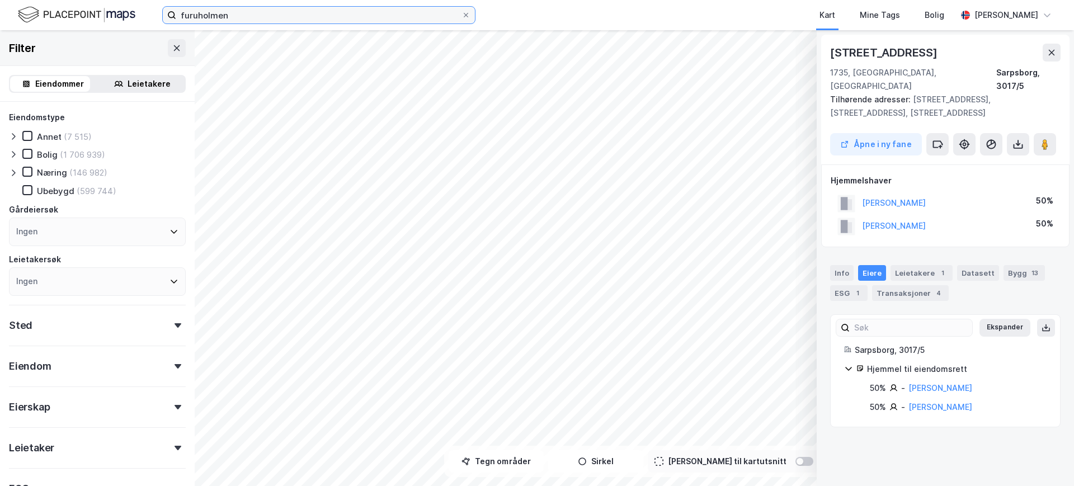
click at [263, 22] on input "furuholmen" at bounding box center [318, 15] width 285 height 17
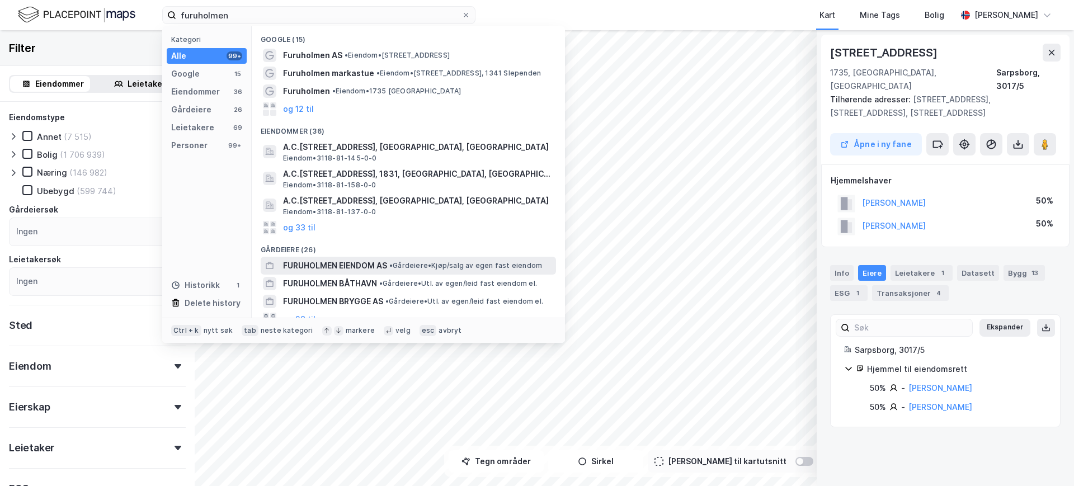
click at [331, 263] on span "FURUHOLMEN EIENDOM AS" at bounding box center [335, 265] width 104 height 13
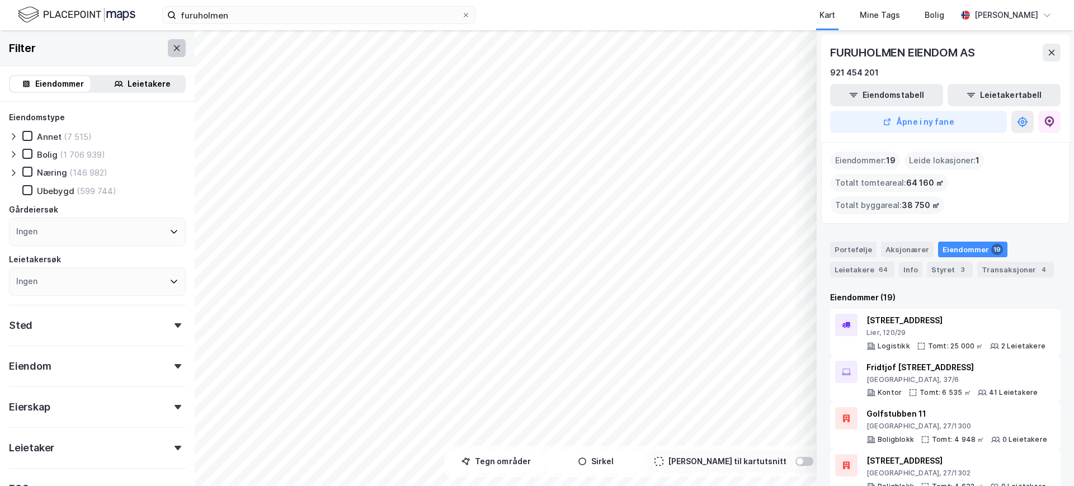
click at [172, 51] on icon at bounding box center [176, 48] width 9 height 9
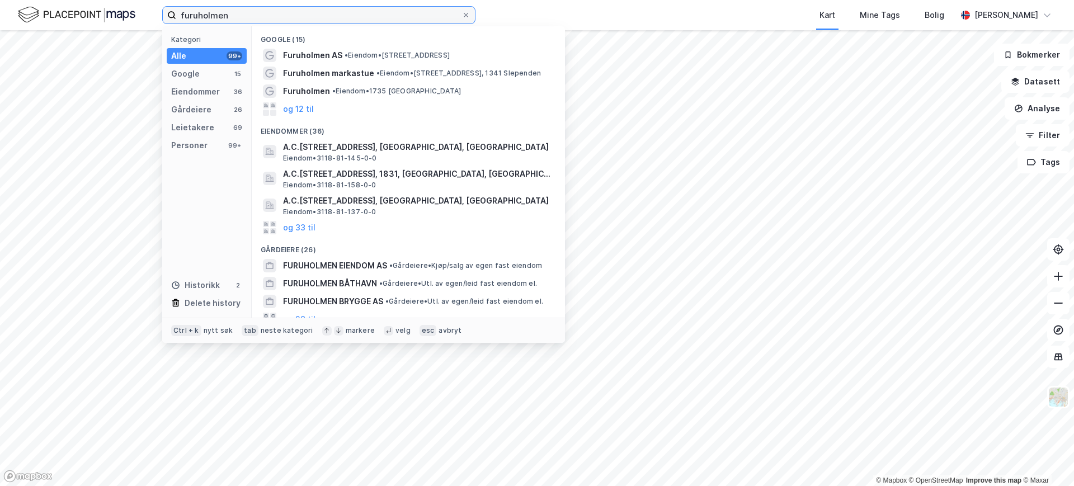
click at [253, 13] on input "furuholmen" at bounding box center [318, 15] width 285 height 17
click at [336, 259] on span "FURUHOLMEN EIENDOM AS" at bounding box center [335, 265] width 104 height 13
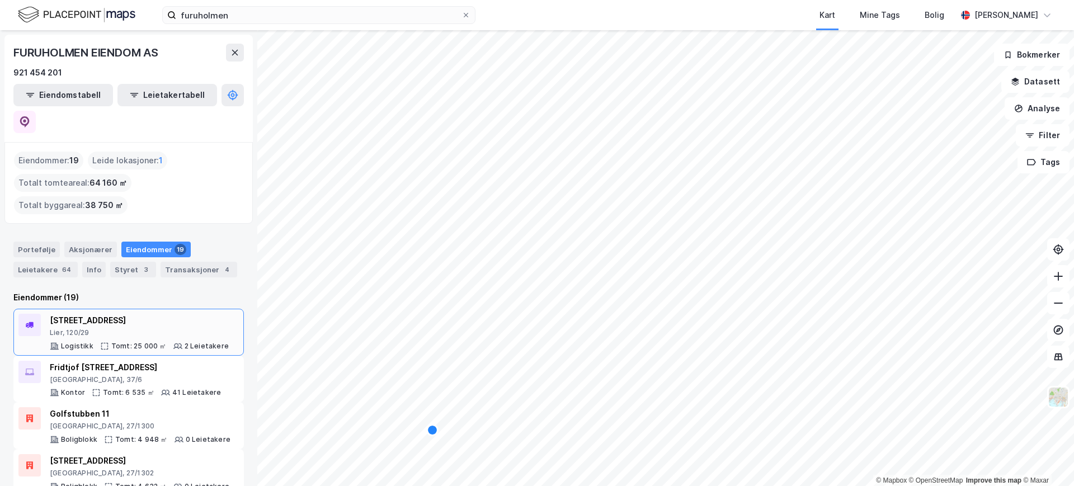
click at [149, 314] on div "Drammensveien 185 [GEOGRAPHIC_DATA], 120/29 Logistikk Tomt: 25 000 ㎡ 2 Leietake…" at bounding box center [139, 332] width 179 height 37
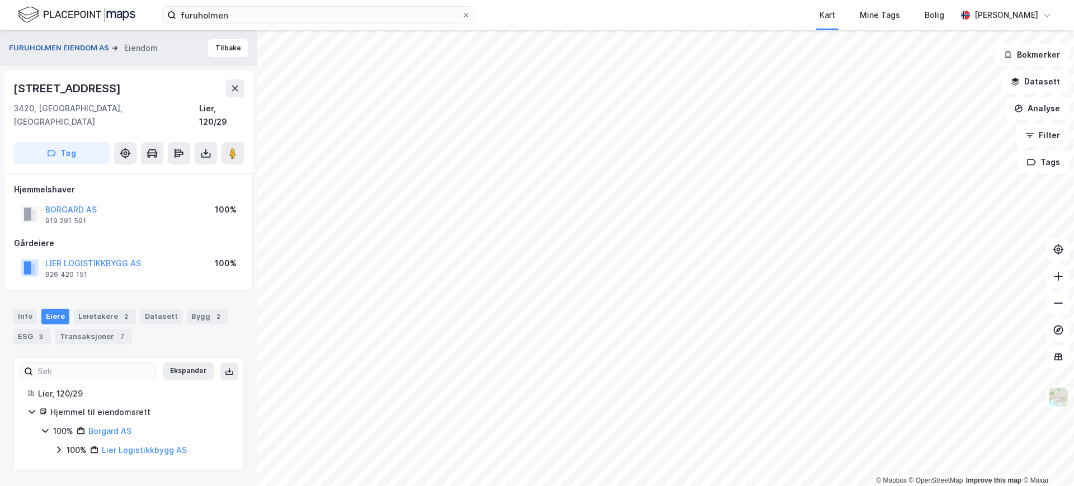
click at [62, 45] on button "FURUHOLMEN EIENDOM AS" at bounding box center [60, 48] width 102 height 11
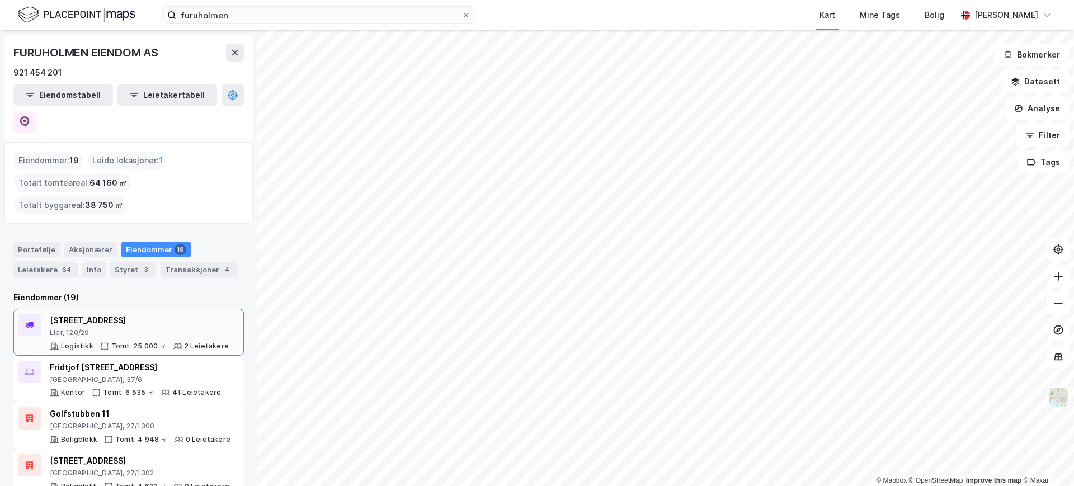
click at [87, 328] on div "Lier, 120/29" at bounding box center [139, 332] width 179 height 9
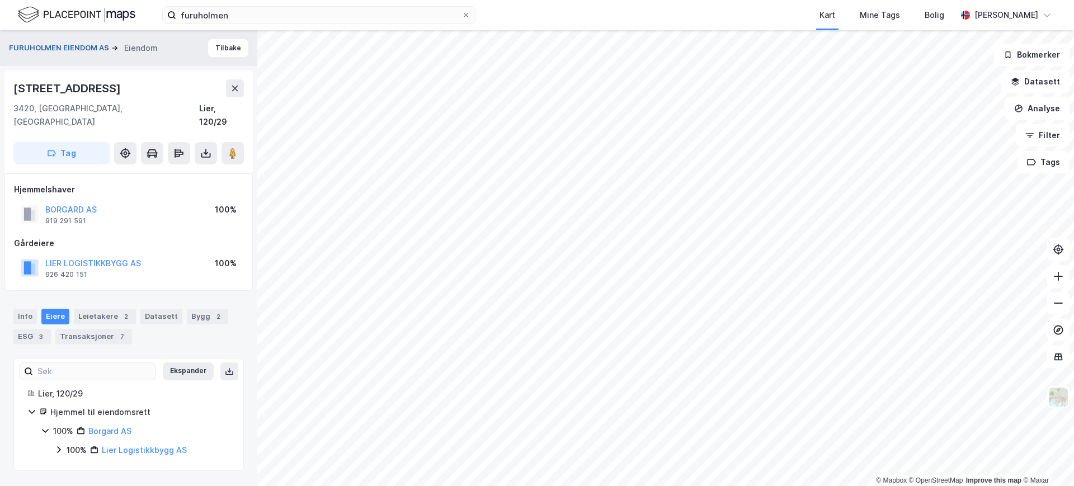
click at [40, 47] on button "FURUHOLMEN EIENDOM AS" at bounding box center [60, 48] width 102 height 11
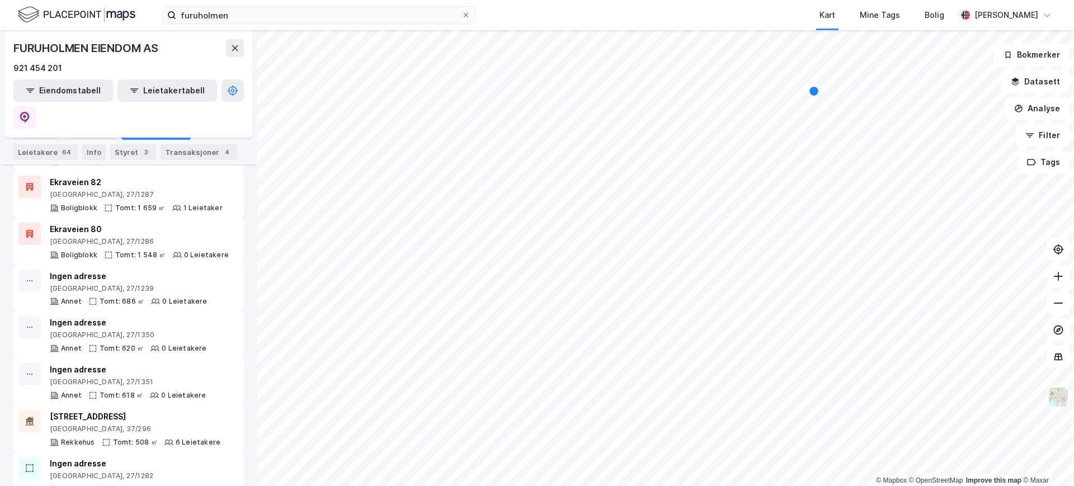
scroll to position [629, 0]
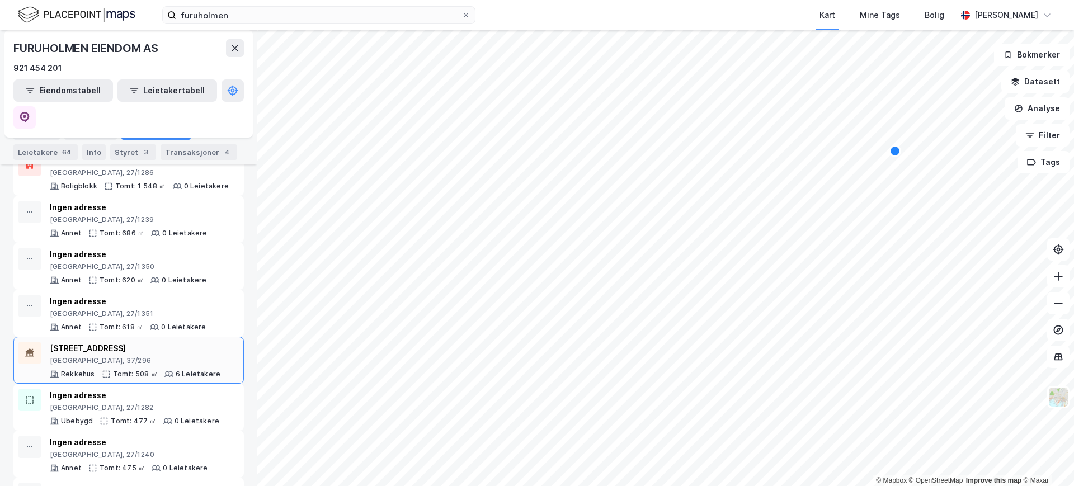
click at [134, 342] on div "[STREET_ADDRESS] Tomt: 508 ㎡ 6 Leietakere" at bounding box center [135, 360] width 171 height 37
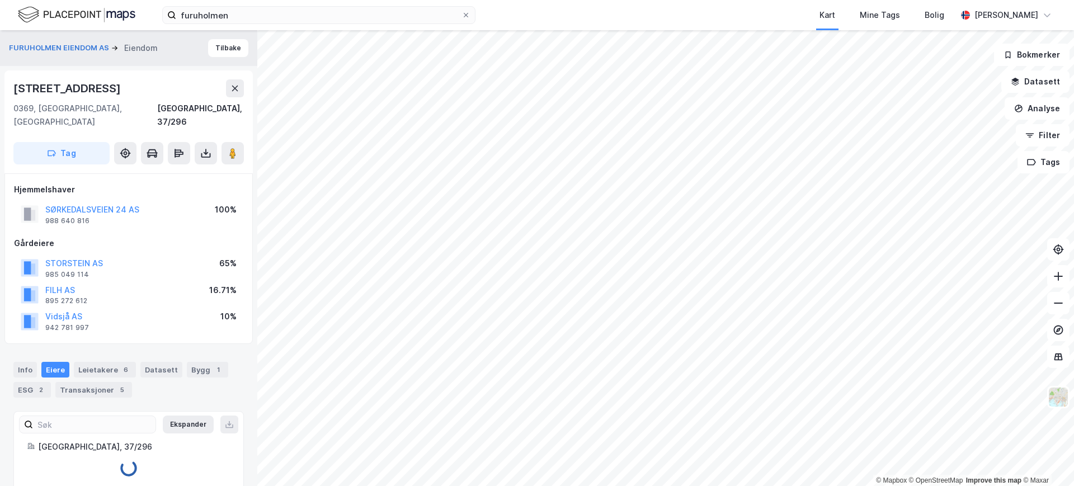
scroll to position [5, 0]
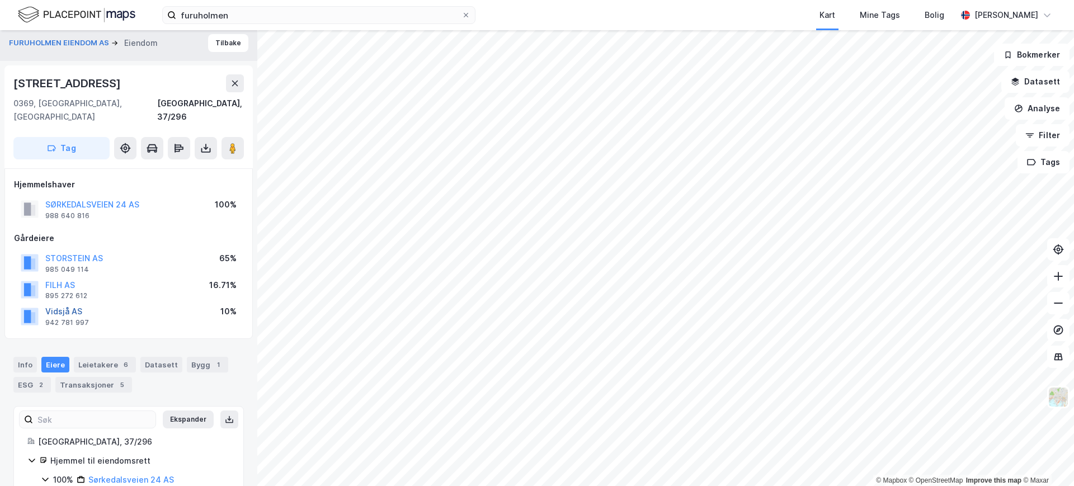
click at [0, 0] on button "Vidsjå AS" at bounding box center [0, 0] width 0 height 0
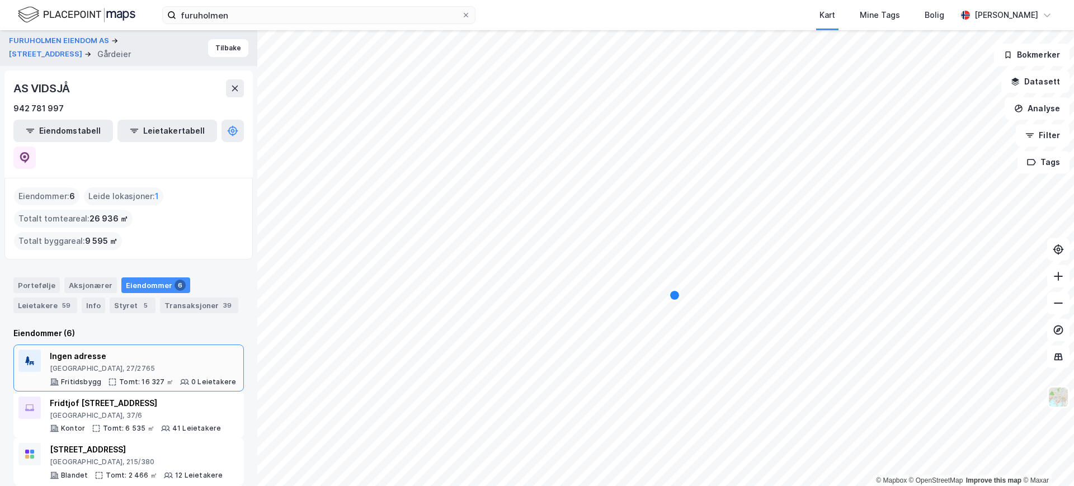
click at [117, 364] on div "[GEOGRAPHIC_DATA], 27/2765" at bounding box center [143, 368] width 186 height 9
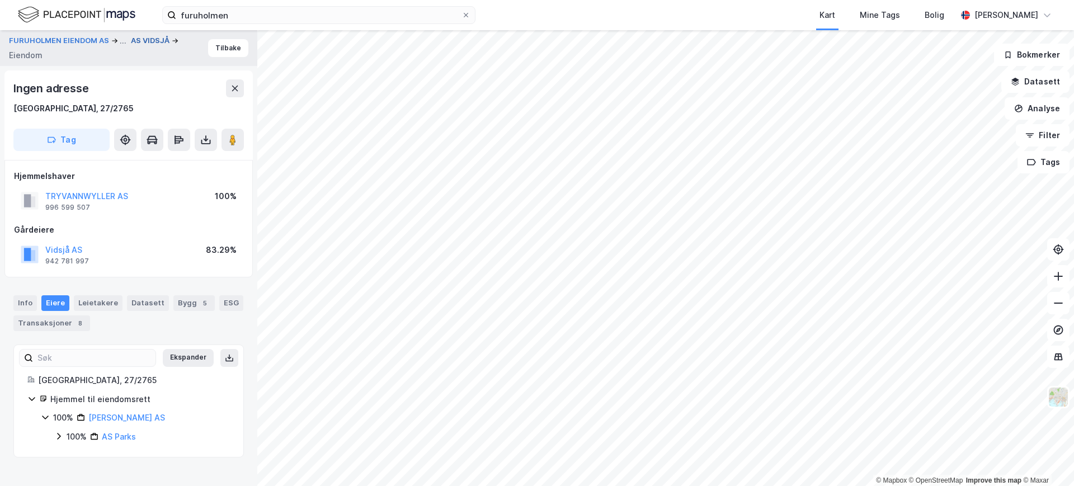
click at [142, 39] on button "AS VIDSJÅ" at bounding box center [151, 40] width 41 height 11
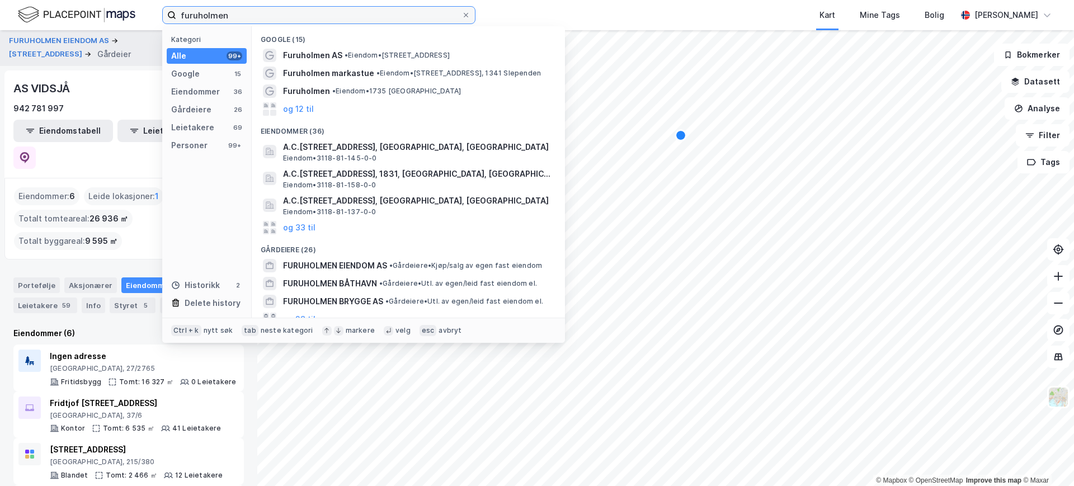
drag, startPoint x: 247, startPoint y: 11, endPoint x: 145, endPoint y: 19, distance: 102.2
click at [145, 19] on div "furuholmen Kategori Alle 99+ Google 15 Eiendommer 36 Gårdeiere 26 Leietakere 69…" at bounding box center [537, 15] width 1074 height 30
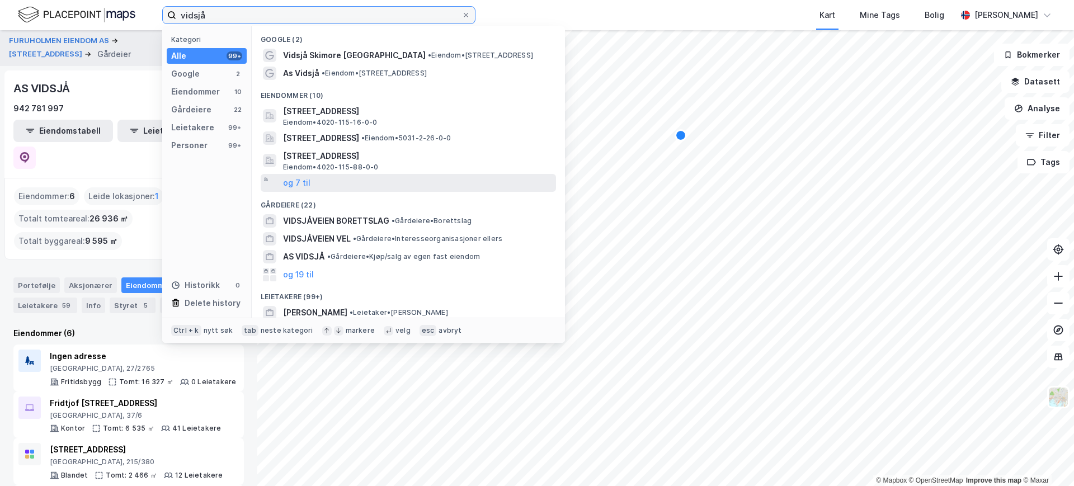
scroll to position [70, 0]
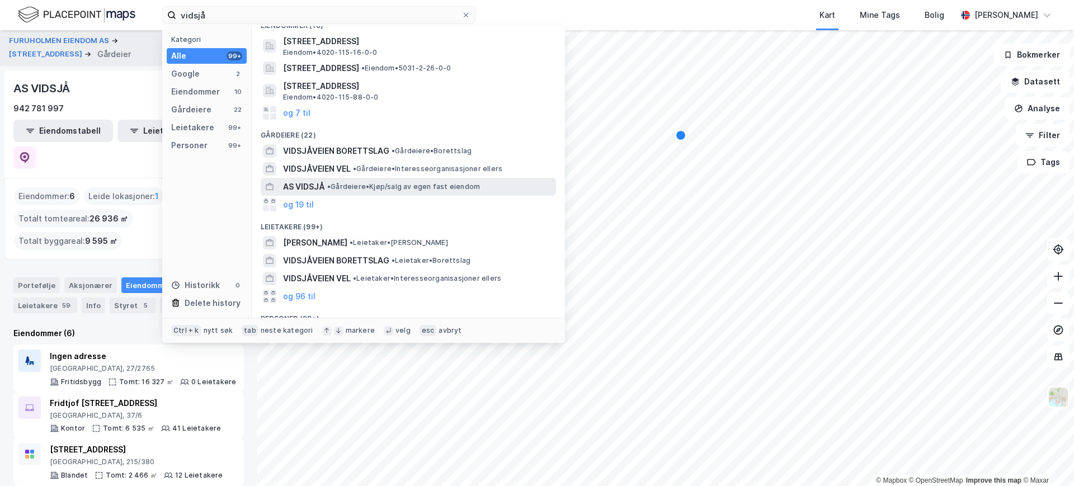
click at [313, 184] on span "AS VIDSJÅ" at bounding box center [304, 186] width 42 height 13
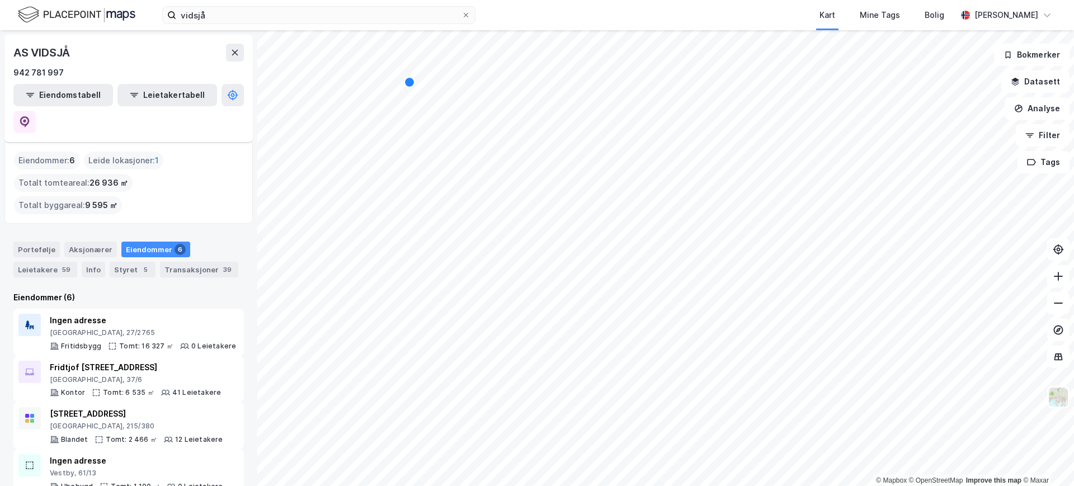
scroll to position [69, 0]
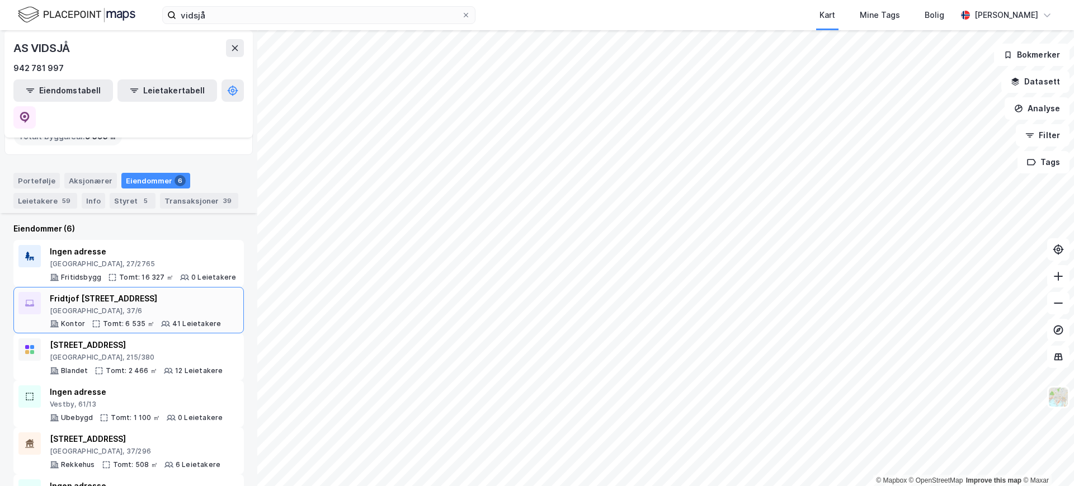
click at [114, 319] on div "Tomt: 6 535 ㎡" at bounding box center [128, 323] width 51 height 9
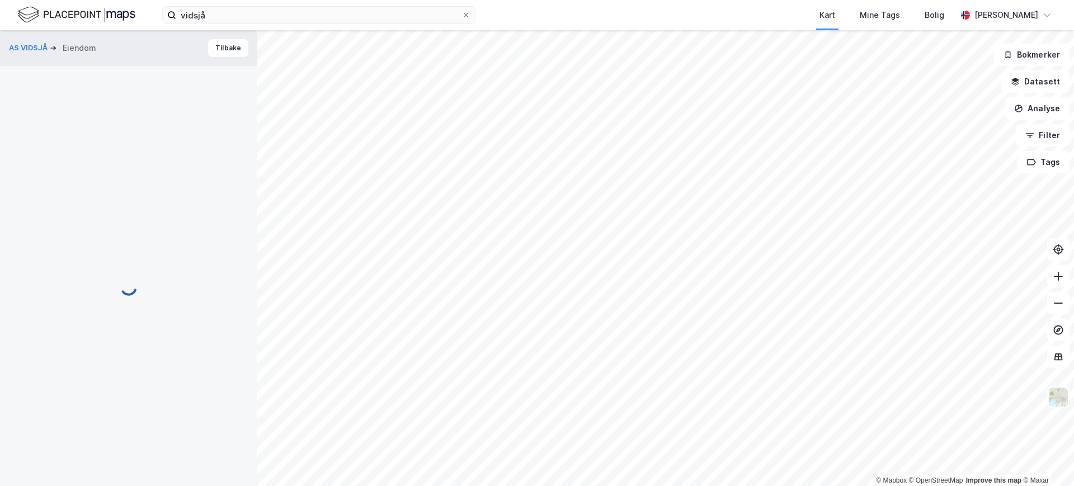
scroll to position [5, 0]
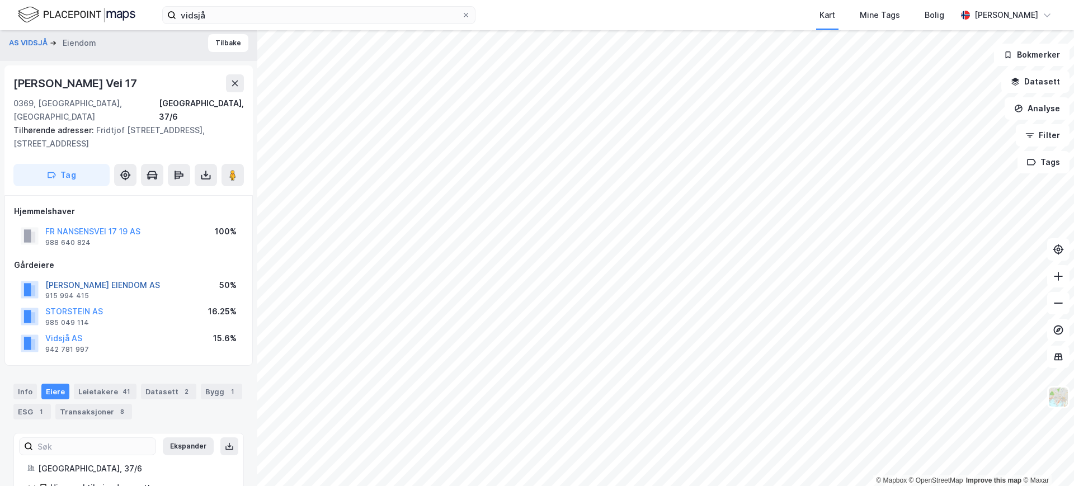
click at [0, 0] on button "[PERSON_NAME] EIENDOM AS" at bounding box center [0, 0] width 0 height 0
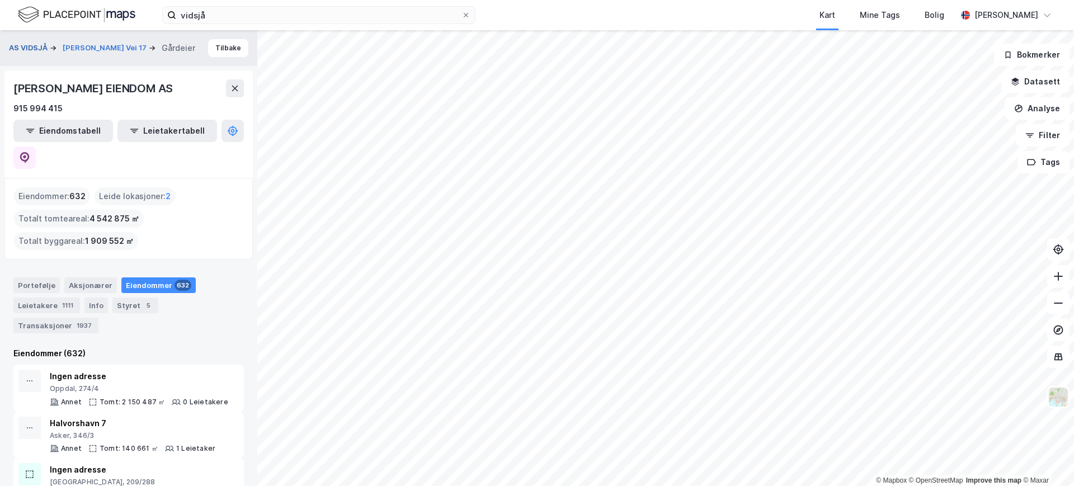
click at [22, 45] on button "AS VIDSJÅ" at bounding box center [29, 48] width 41 height 11
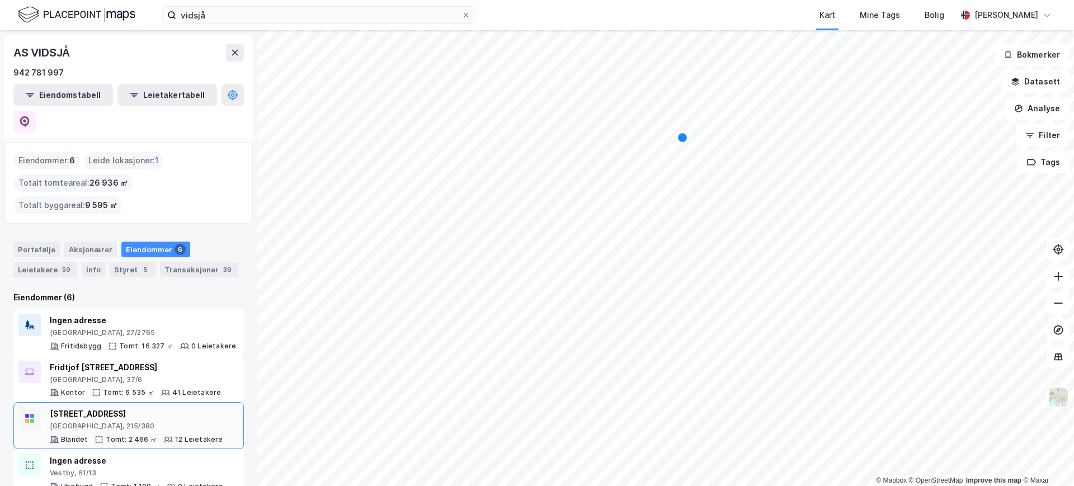
click at [137, 407] on div "[STREET_ADDRESS]" at bounding box center [136, 413] width 173 height 13
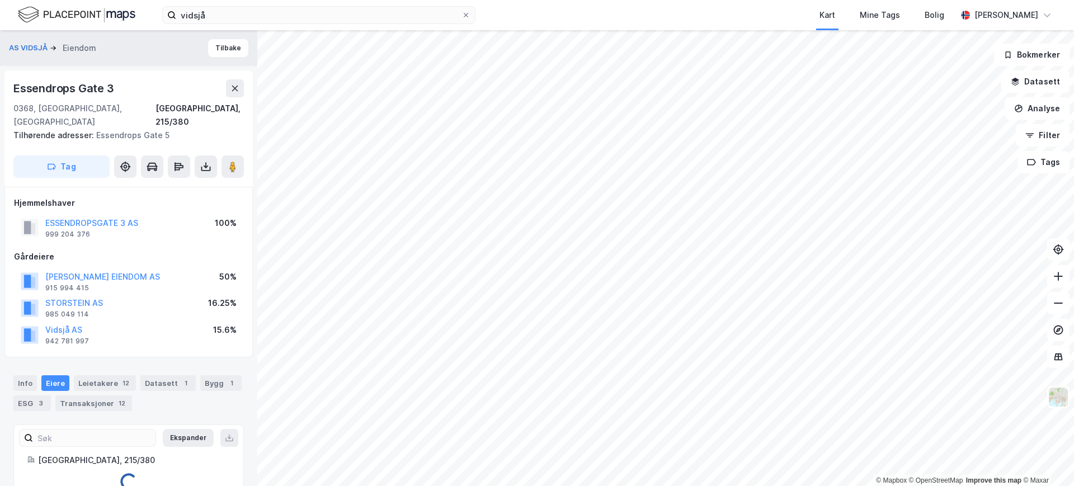
scroll to position [5, 0]
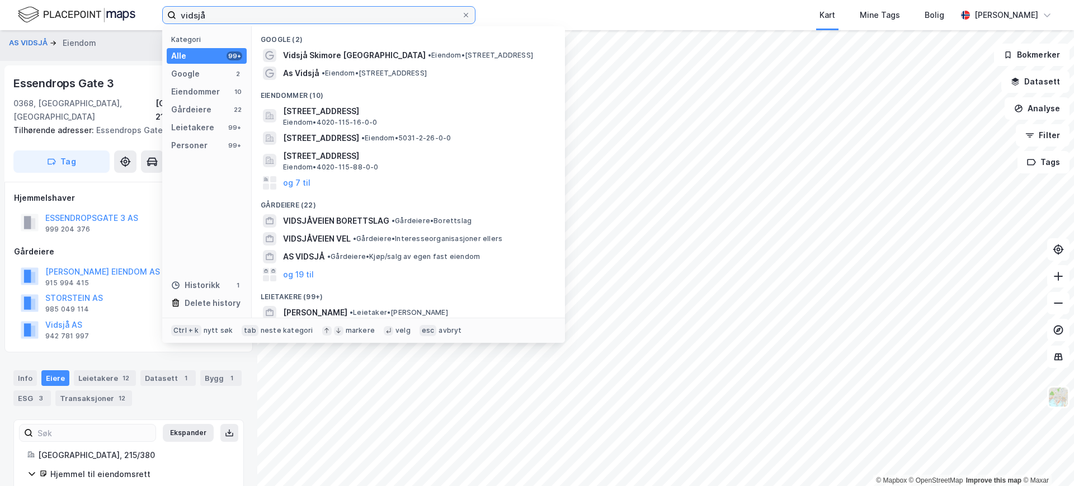
drag, startPoint x: 219, startPoint y: 14, endPoint x: 138, endPoint y: 7, distance: 80.9
click at [138, 7] on div "vidsjå Kategori Alle 99+ Google 2 Eiendommer 10 Gårdeiere 22 Leietakere 99+ Per…" at bounding box center [537, 15] width 1074 height 30
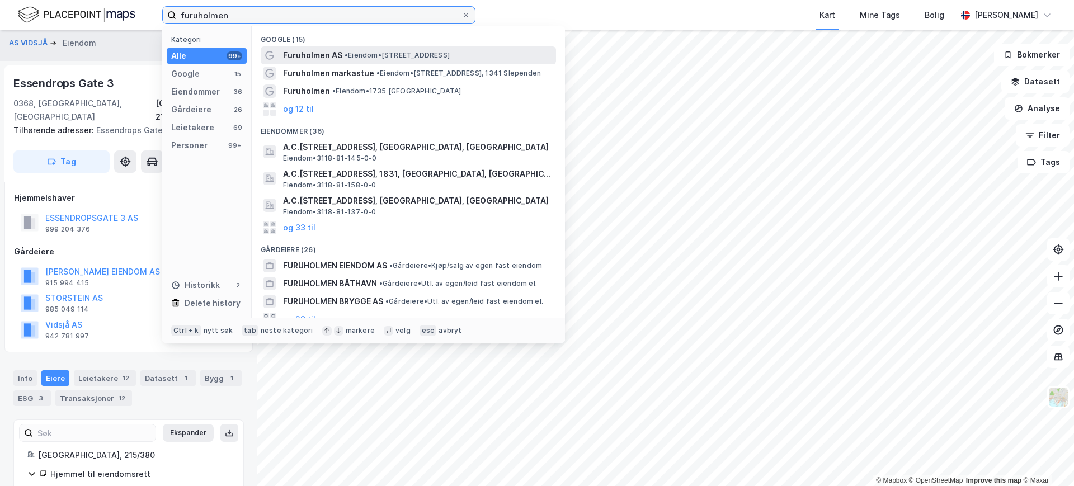
type input "furuholmen"
click at [313, 49] on span "Furuholmen AS" at bounding box center [312, 55] width 59 height 13
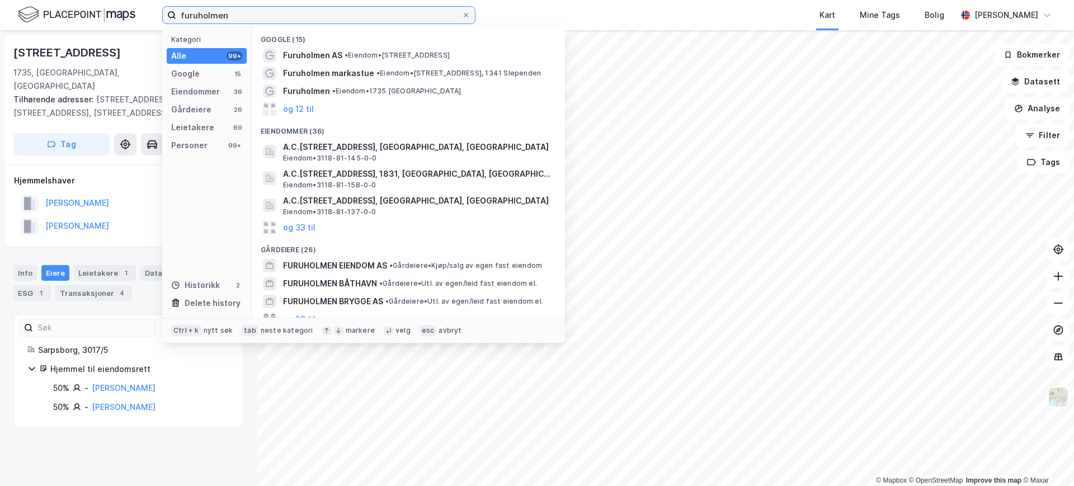
click at [239, 11] on input "furuholmen" at bounding box center [318, 15] width 285 height 17
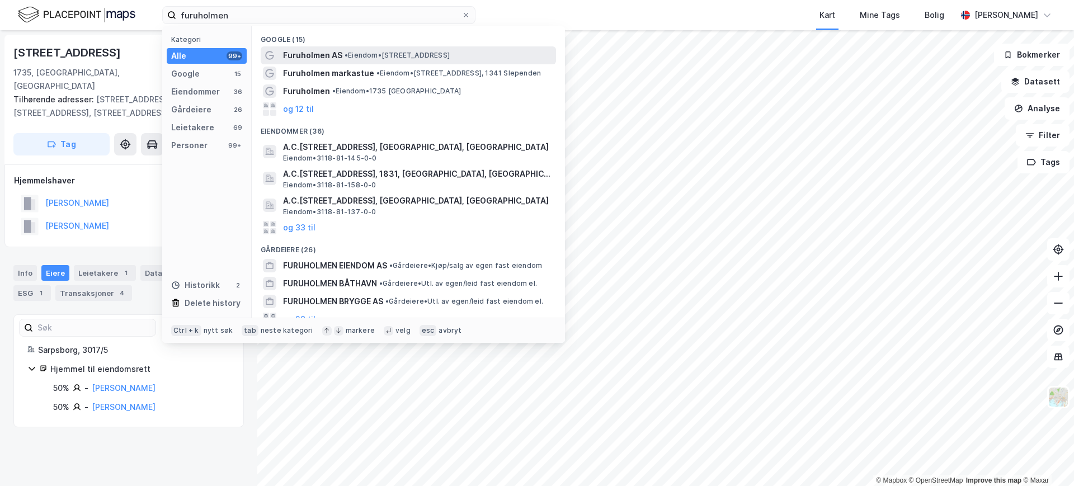
click at [285, 54] on span "Furuholmen AS" at bounding box center [312, 55] width 59 height 13
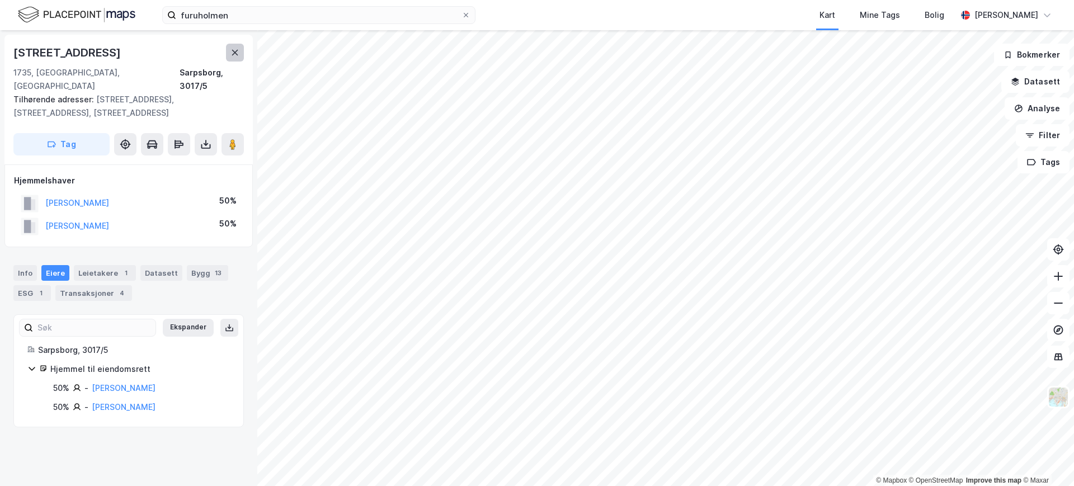
click at [229, 55] on button at bounding box center [235, 53] width 18 height 18
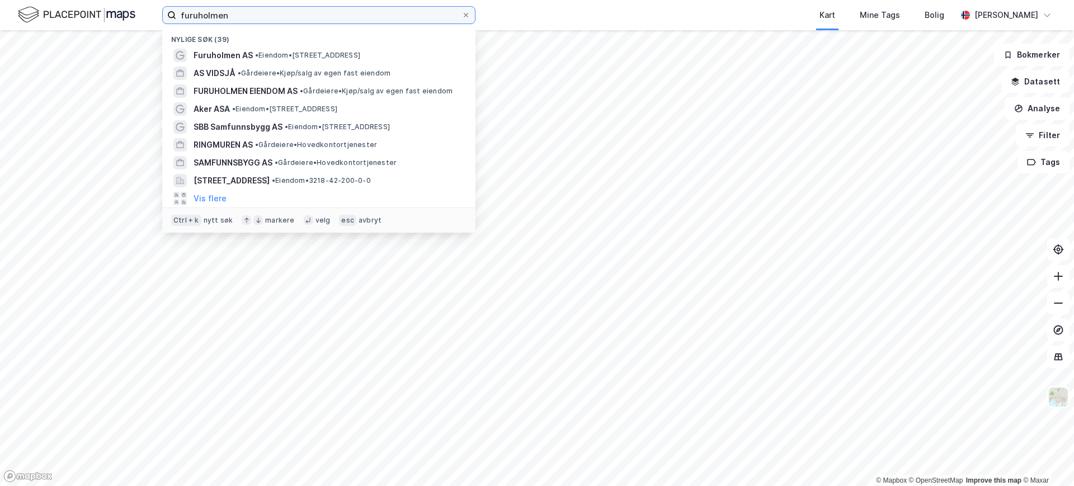
click at [257, 21] on input "furuholmen" at bounding box center [318, 15] width 285 height 17
drag, startPoint x: 465, startPoint y: 15, endPoint x: 244, endPoint y: 15, distance: 221.0
click at [465, 15] on icon at bounding box center [466, 15] width 7 height 7
click at [462, 15] on input "furuholmen" at bounding box center [318, 15] width 285 height 17
click at [197, 18] on input at bounding box center [325, 15] width 299 height 17
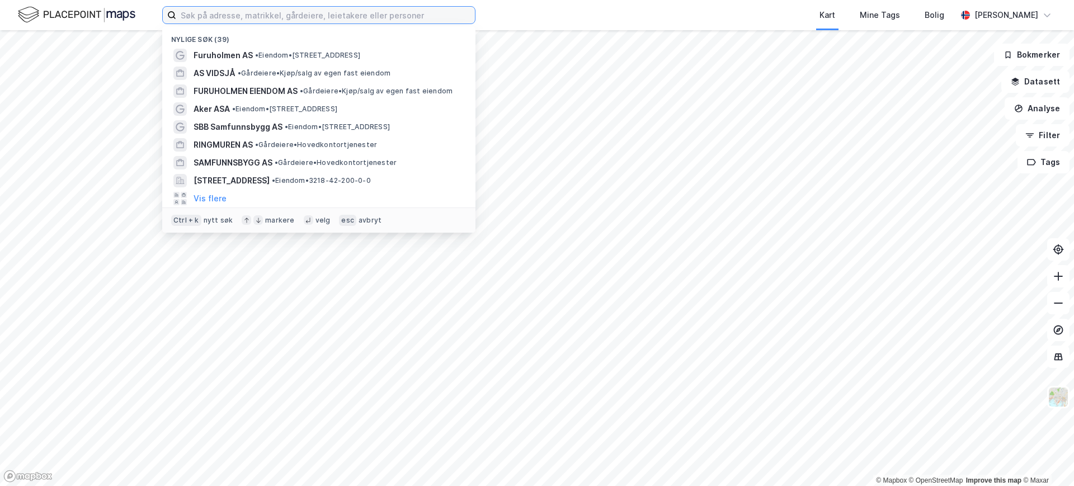
paste input "Furuholmeninvest"
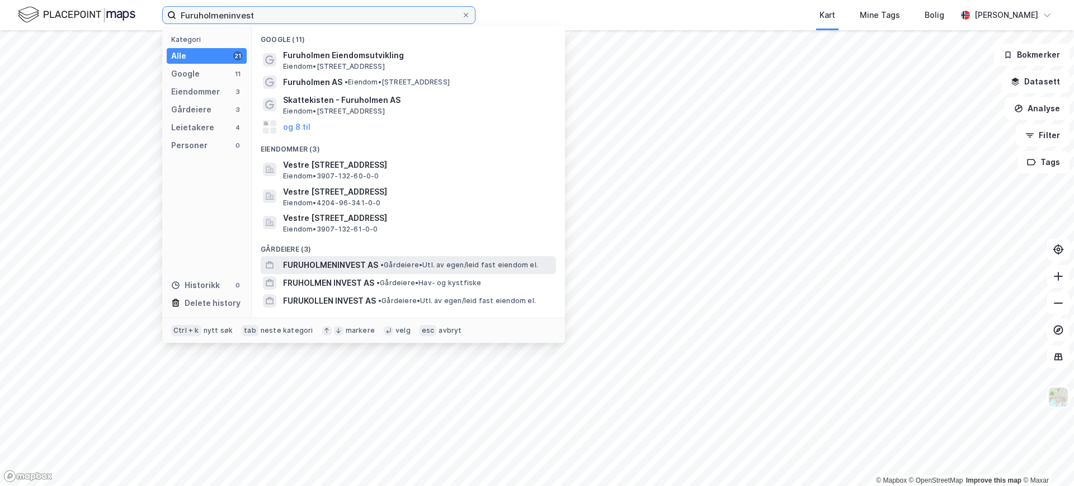
type input "Furuholmeninvest"
click at [324, 265] on span "FURUHOLMENINVEST AS" at bounding box center [330, 264] width 95 height 13
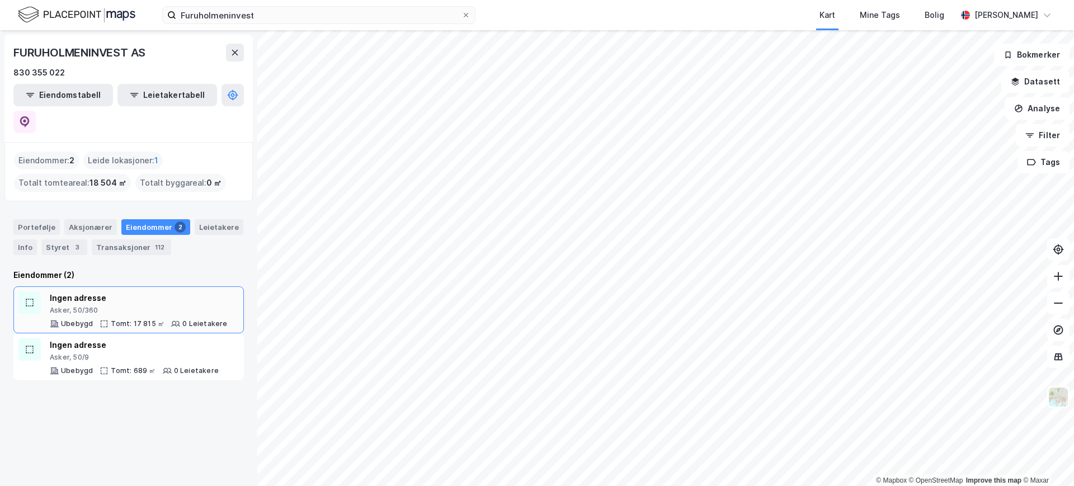
click at [69, 291] on div "Ingen adresse" at bounding box center [139, 297] width 178 height 13
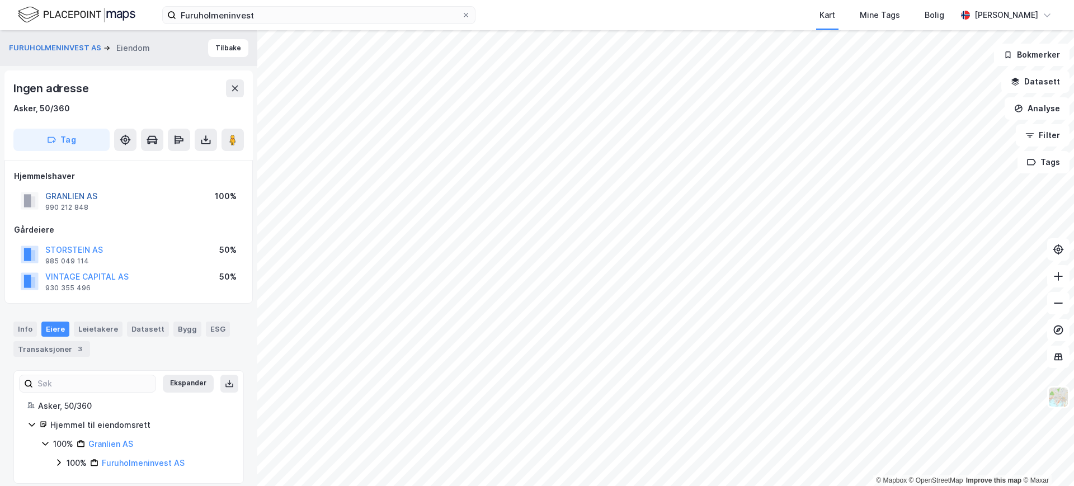
click at [0, 0] on button "GRANLIEN AS" at bounding box center [0, 0] width 0 height 0
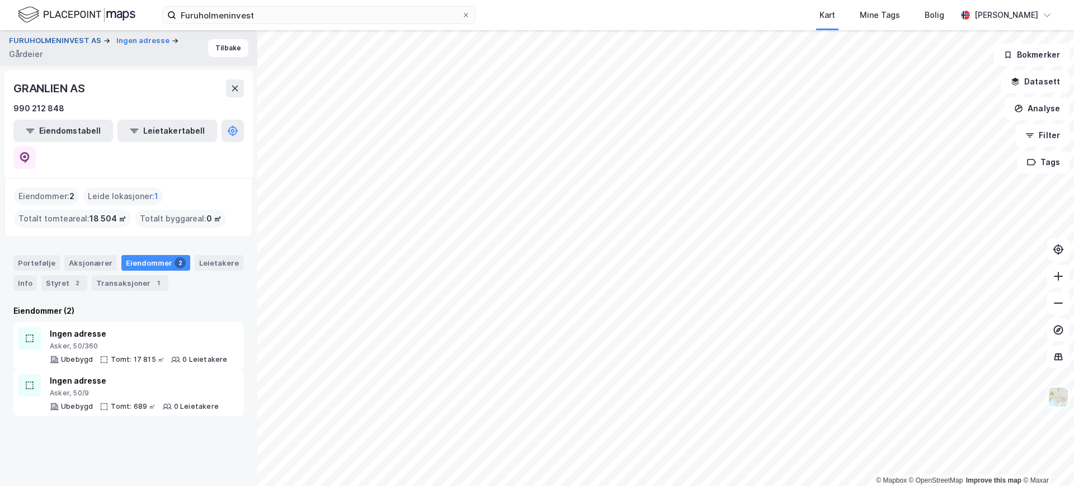
click at [63, 37] on button "FURUHOLMENINVEST AS" at bounding box center [56, 40] width 95 height 11
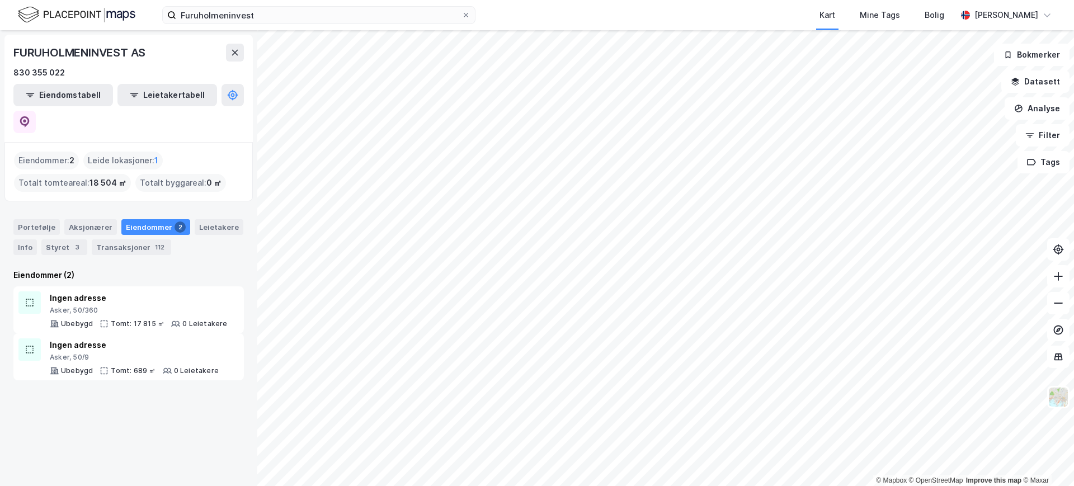
click at [48, 152] on div "Eiendommer : 2" at bounding box center [46, 161] width 65 height 18
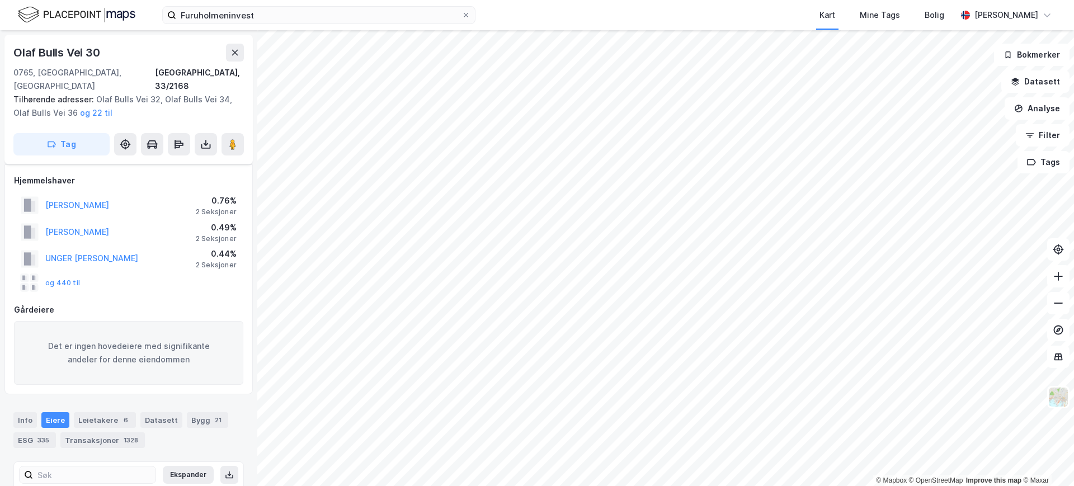
scroll to position [5, 0]
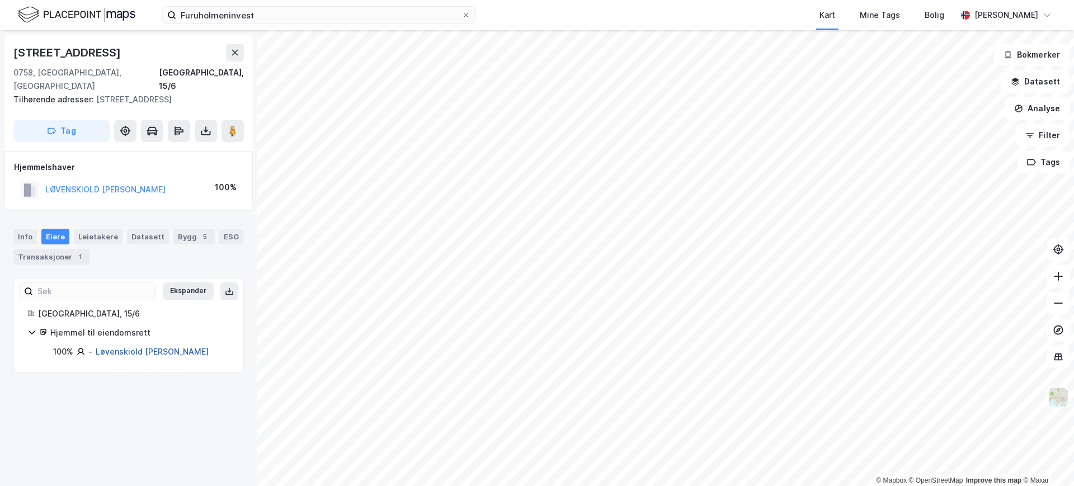
click at [138, 347] on link "Løvenskiold [PERSON_NAME]" at bounding box center [152, 352] width 113 height 10
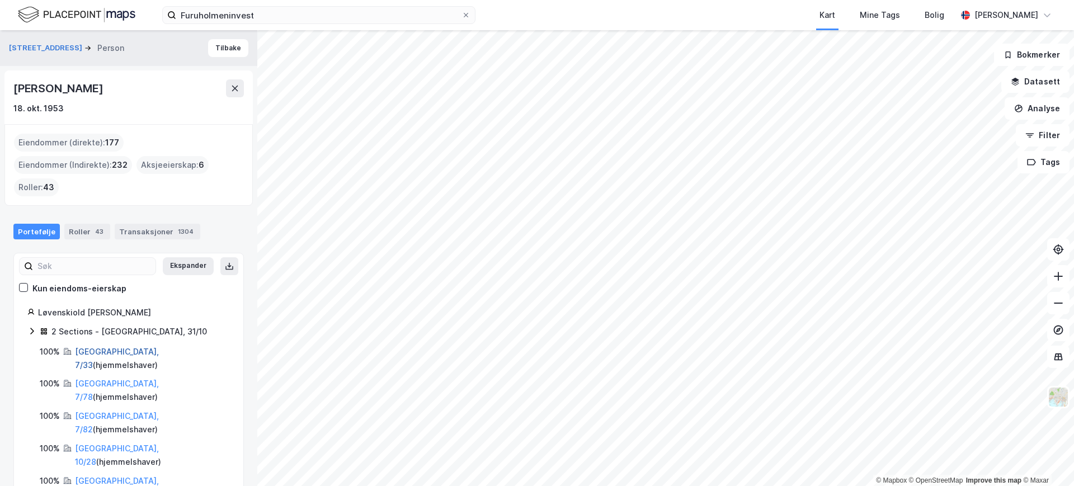
click at [86, 347] on link "[GEOGRAPHIC_DATA], 7/33" at bounding box center [117, 358] width 84 height 23
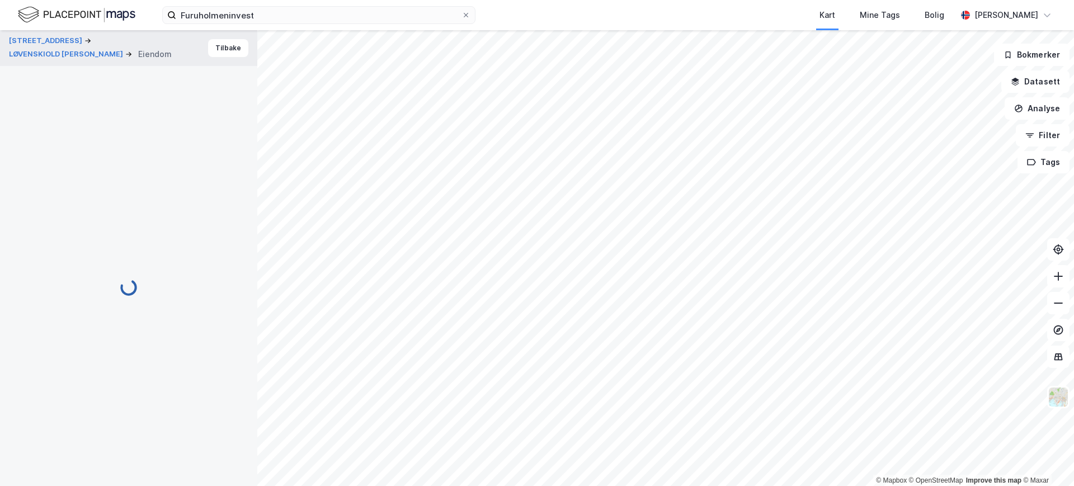
scroll to position [5, 0]
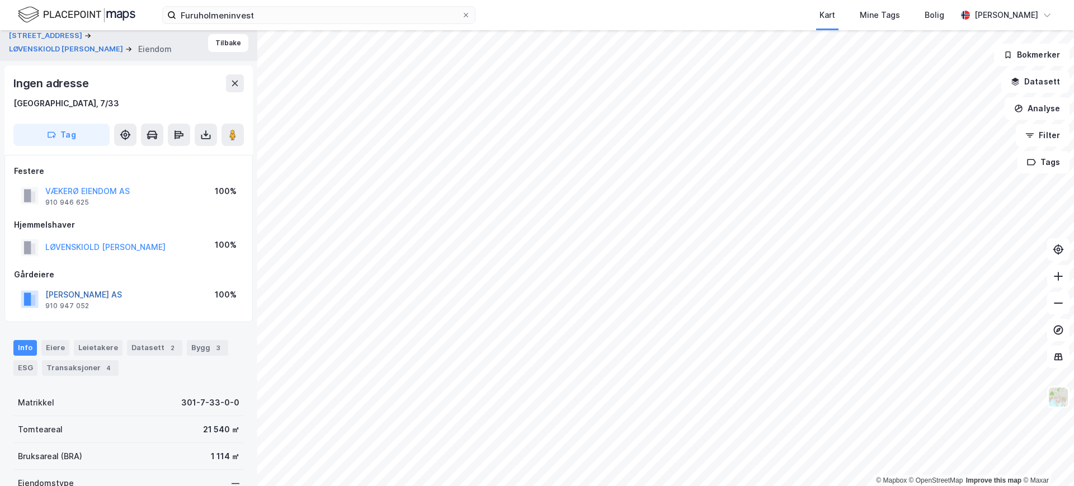
click at [0, 0] on button "[PERSON_NAME] AS" at bounding box center [0, 0] width 0 height 0
